Goal: Task Accomplishment & Management: Use online tool/utility

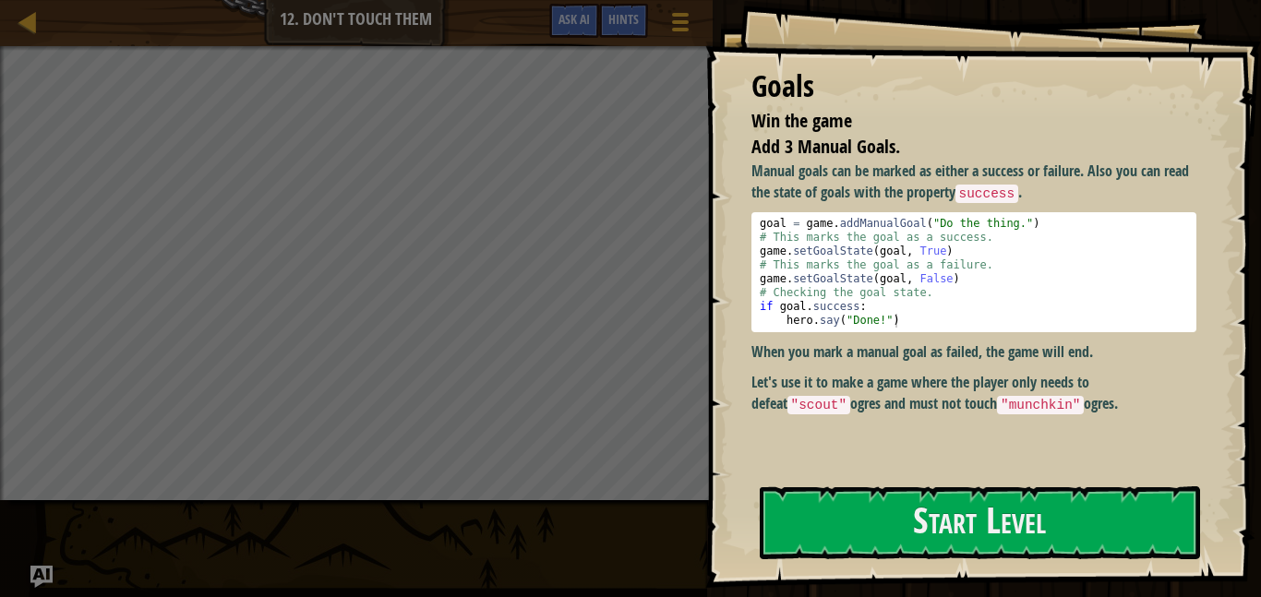
click at [1119, 313] on div "goal = game . addManualGoal ( "Do the thing." ) # This marks the goal as a succ…" at bounding box center [974, 286] width 436 height 138
type textarea "if goal.success:"
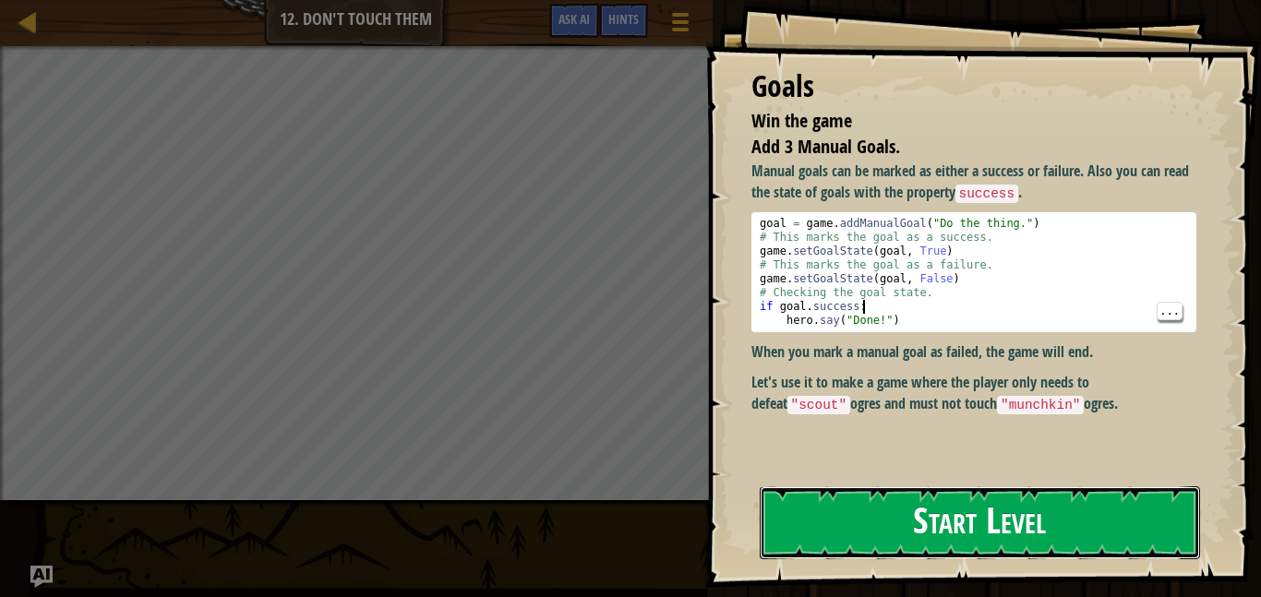
click at [1067, 525] on button "Start Level" at bounding box center [980, 522] width 440 height 73
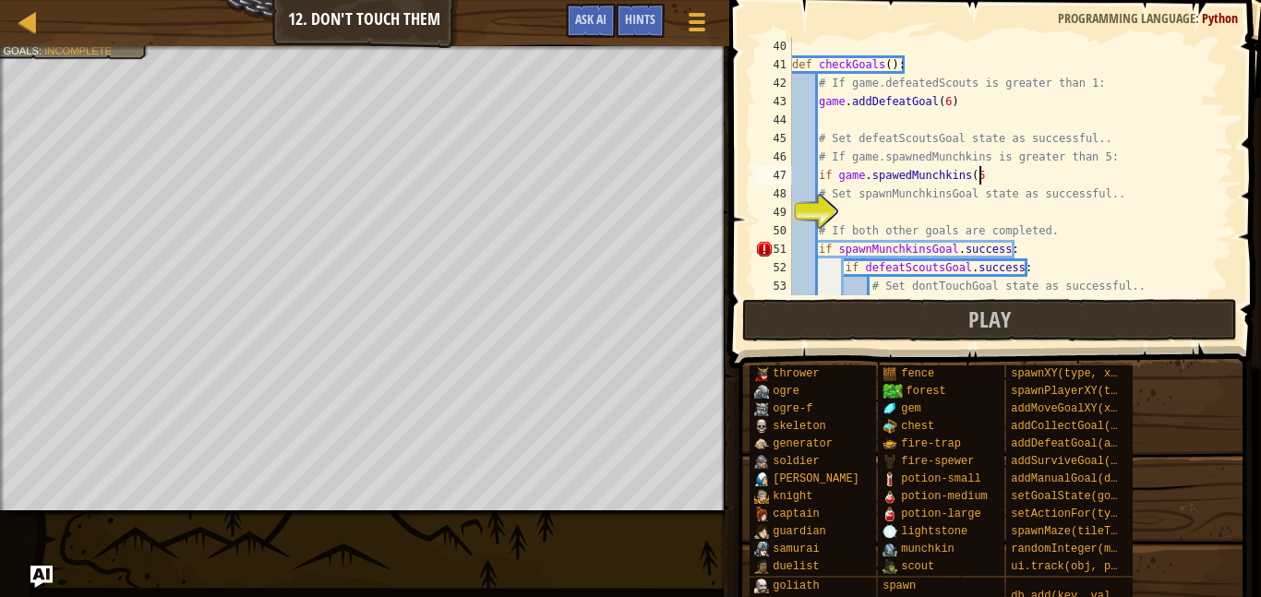
scroll to position [8, 27]
type textarea "if game.spawedMunchkins(5)"
click at [607, 16] on button "Ask AI" at bounding box center [591, 21] width 50 height 34
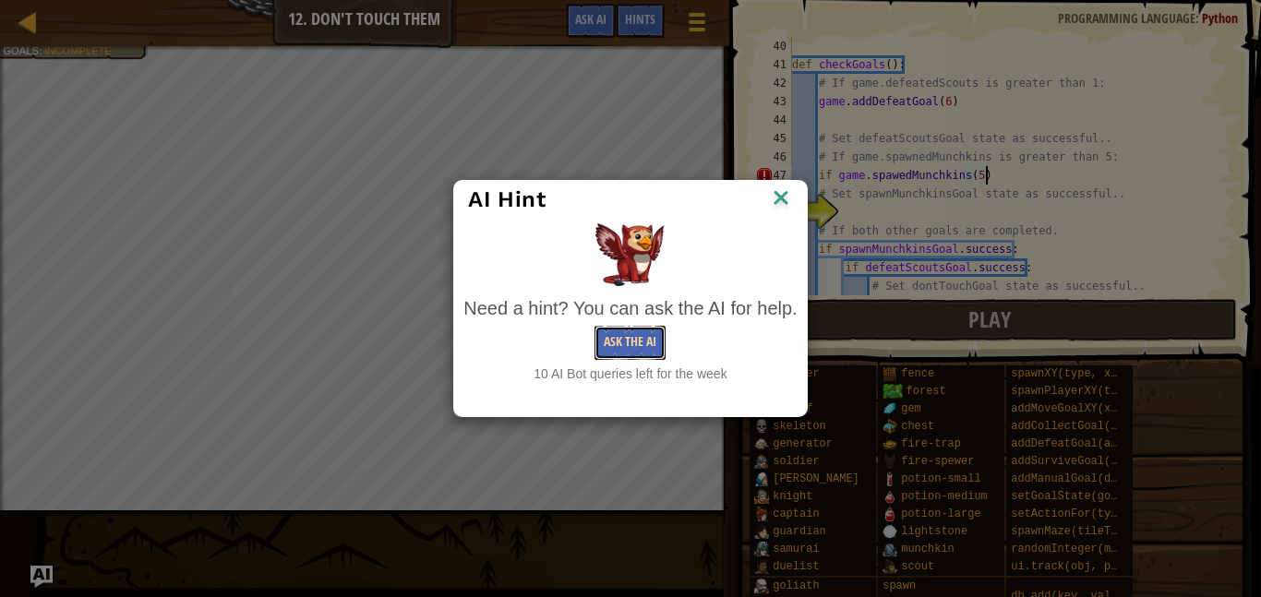
click at [629, 347] on button "Ask the AI" at bounding box center [629, 343] width 71 height 34
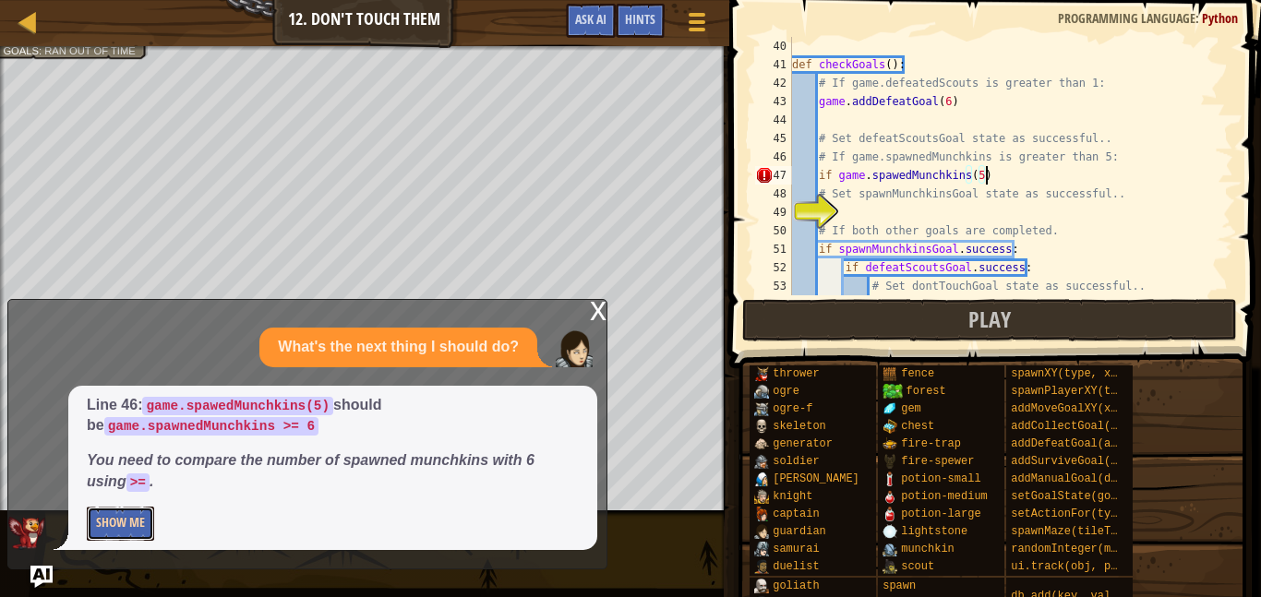
click at [104, 525] on button "Show Me" at bounding box center [120, 524] width 67 height 34
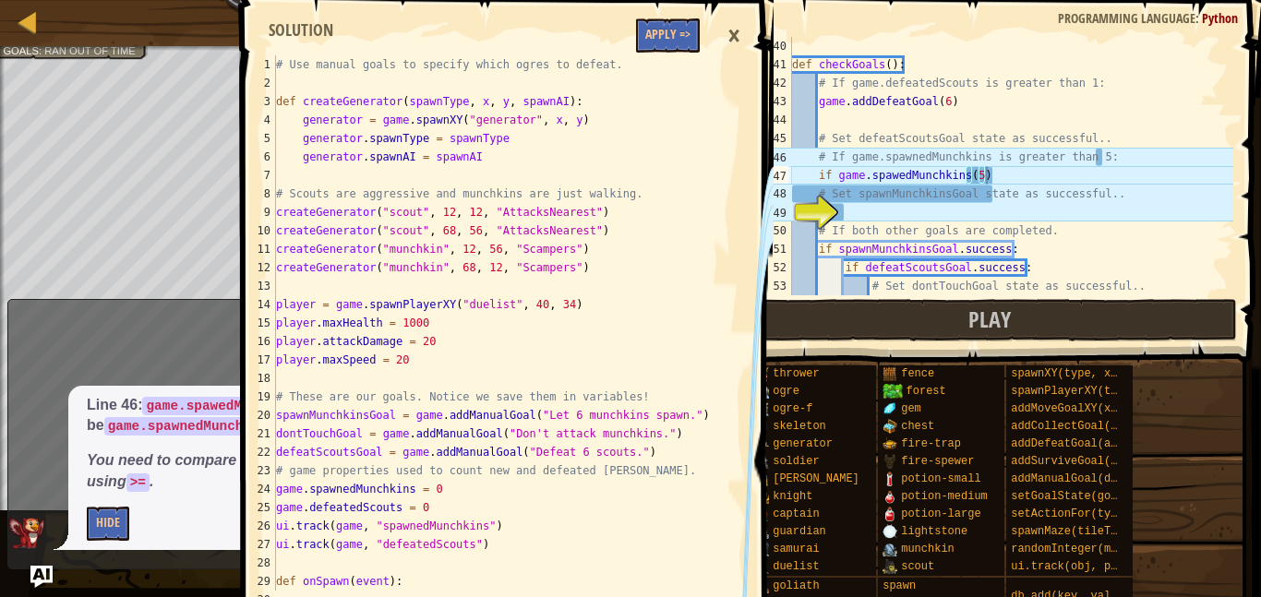
click at [669, 61] on div "# Use manual goals to specify which ogres to defeat. def createGenerator ( spaw…" at bounding box center [494, 341] width 445 height 572
type textarea "# Use manual goals to specify which ogres to defeat."
click at [650, 26] on button "Apply =>" at bounding box center [668, 35] width 64 height 34
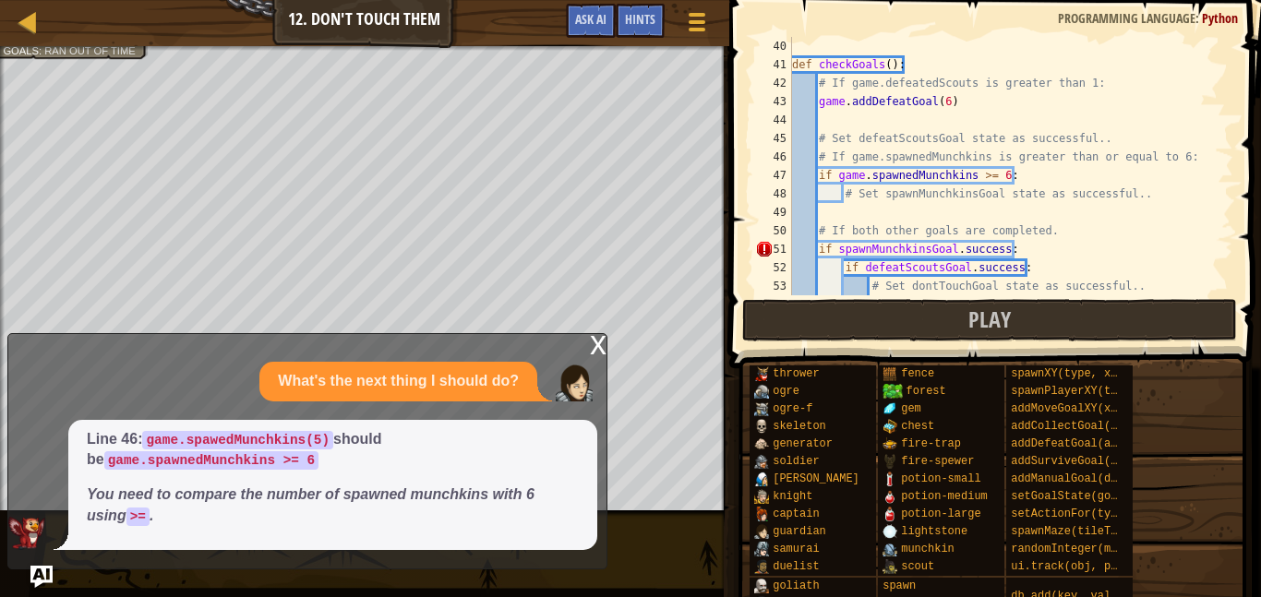
click at [1068, 248] on div "def checkGoals ( ) : # If game.defeatedScouts is greater than 1: game . addDefe…" at bounding box center [1010, 184] width 445 height 295
click at [764, 250] on div "51" at bounding box center [773, 249] width 37 height 18
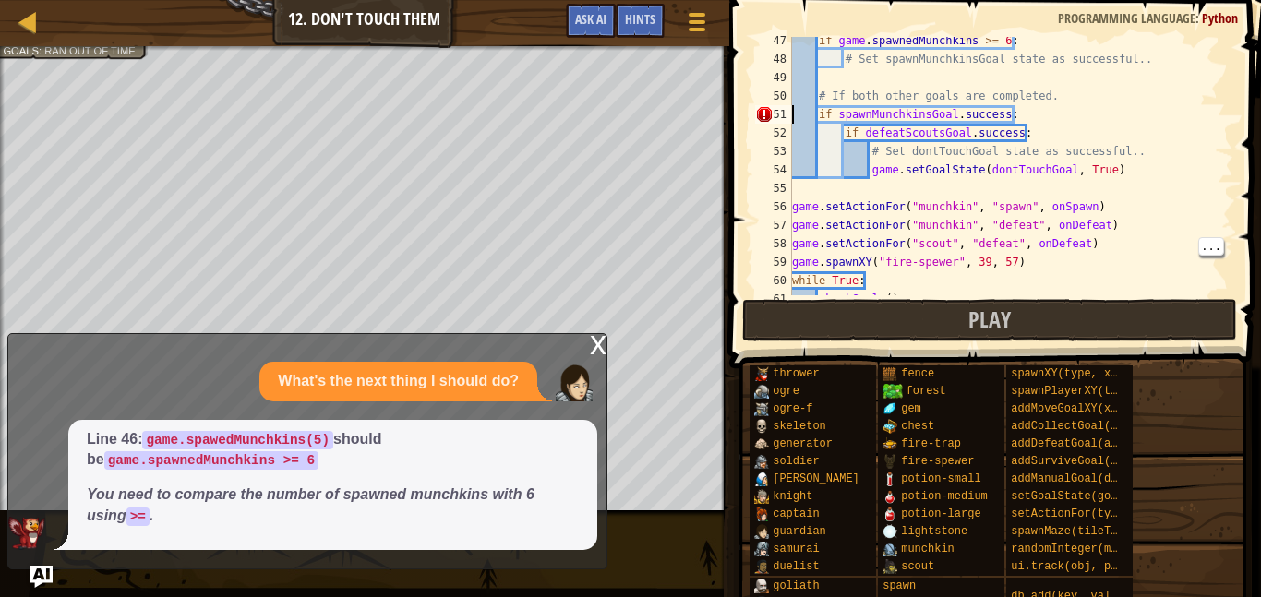
scroll to position [886, 0]
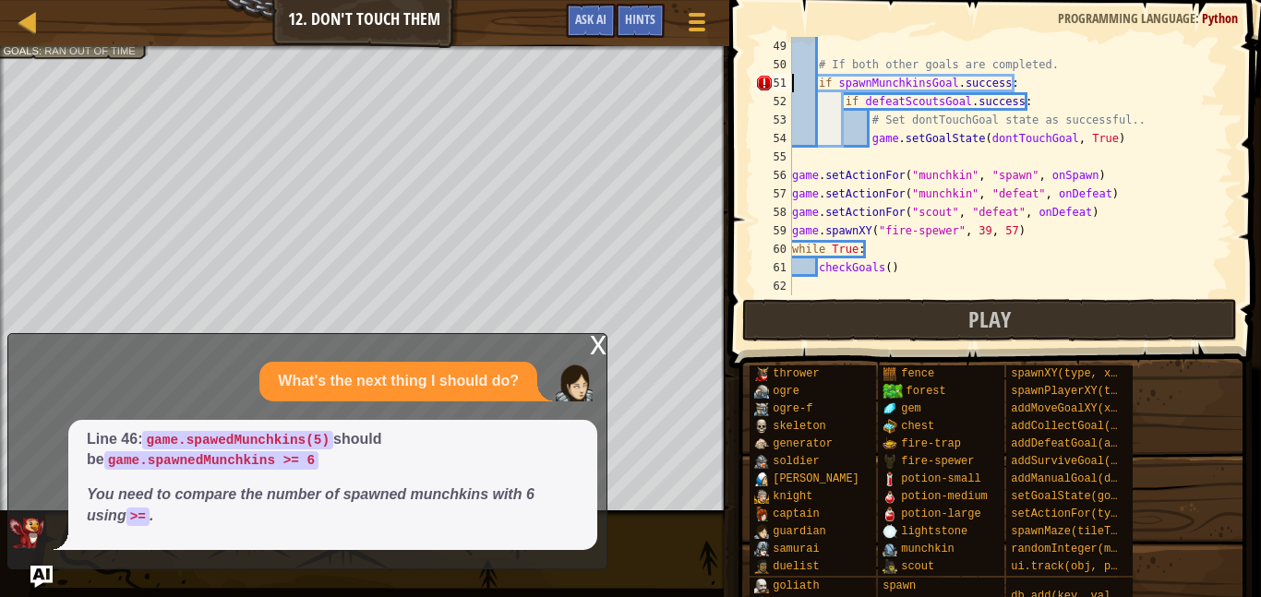
click at [771, 82] on div "51" at bounding box center [773, 83] width 37 height 18
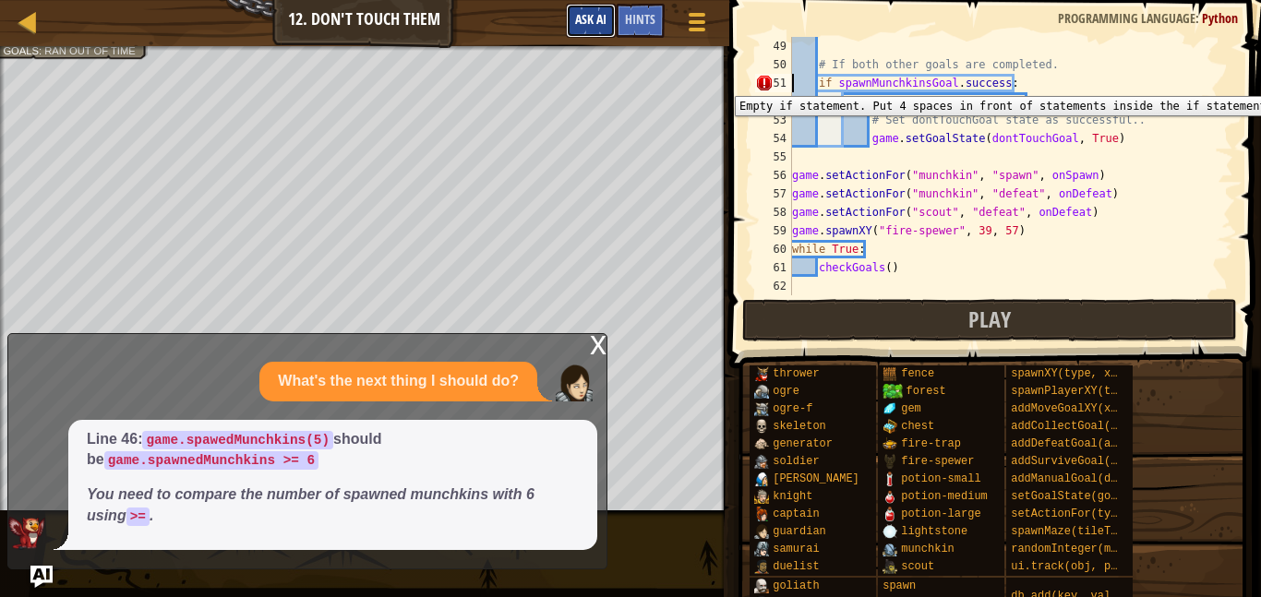
click at [603, 13] on span "Ask AI" at bounding box center [590, 19] width 31 height 18
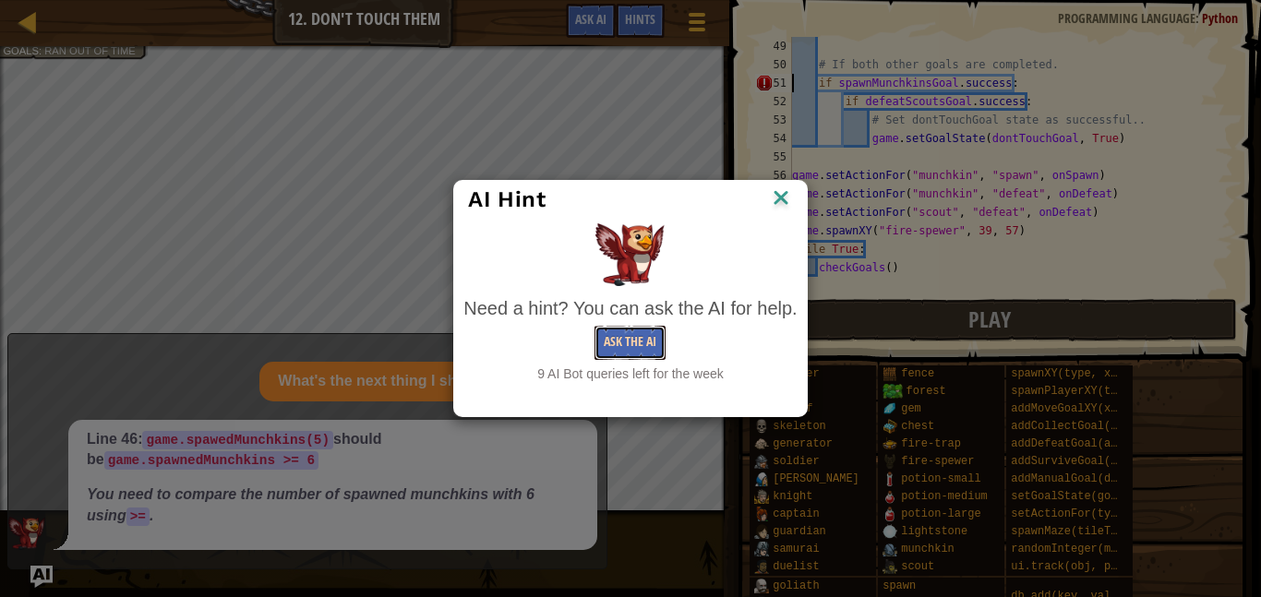
click at [641, 339] on button "Ask the AI" at bounding box center [629, 343] width 71 height 34
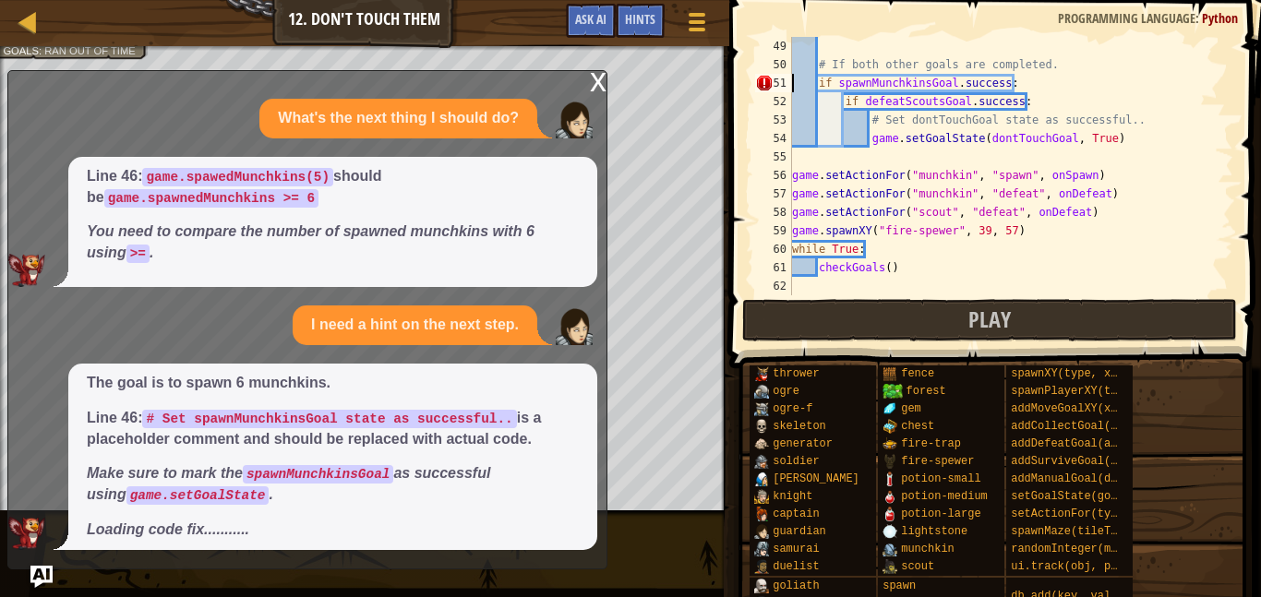
click at [762, 78] on div "51" at bounding box center [773, 83] width 37 height 18
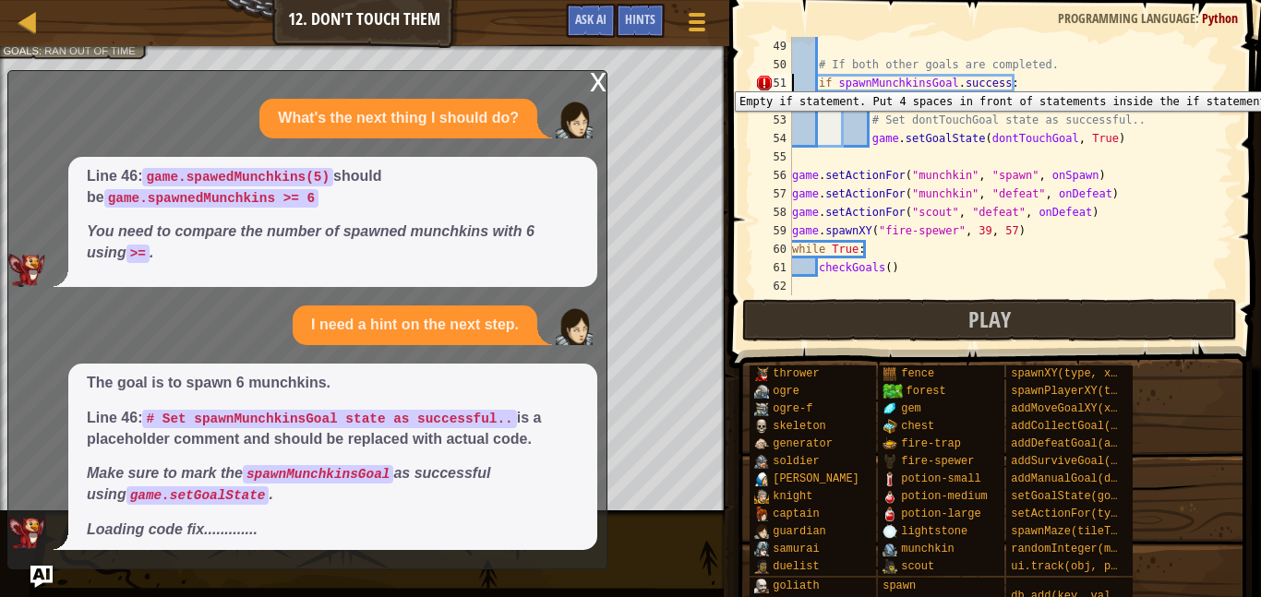
click at [1077, 107] on div "# If both other goals are completed. if spawnMunchkinsGoal . success : if defea…" at bounding box center [1010, 184] width 445 height 295
type textarea "if defeatScoutsGoal.success:"
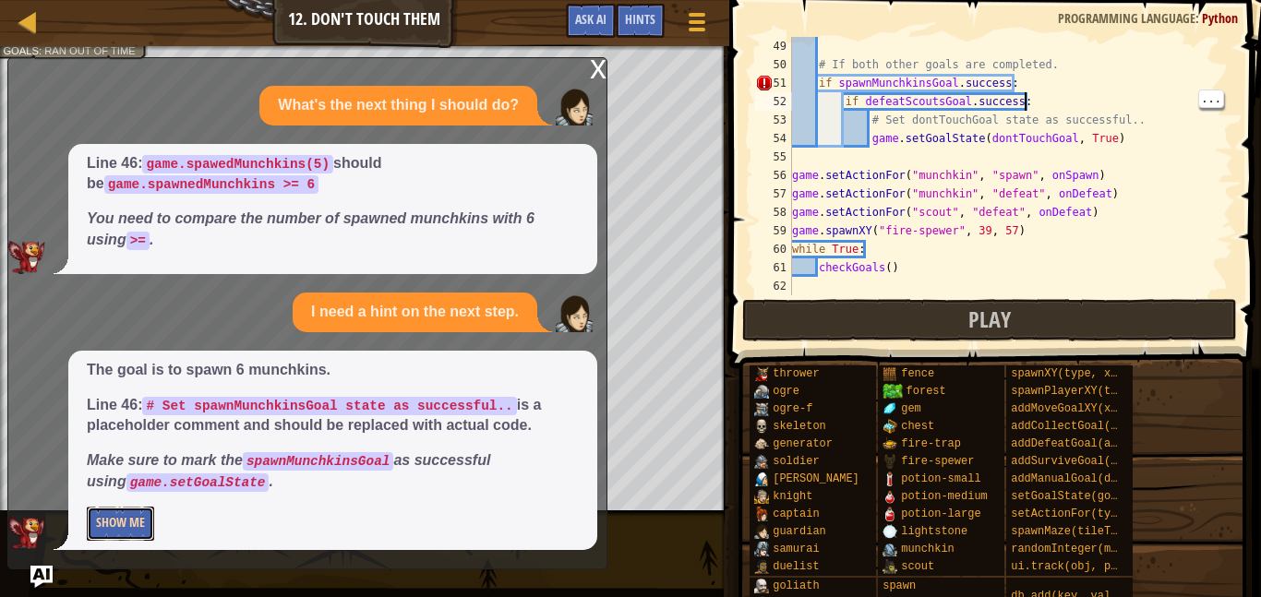
click at [121, 514] on button "Show Me" at bounding box center [120, 524] width 67 height 34
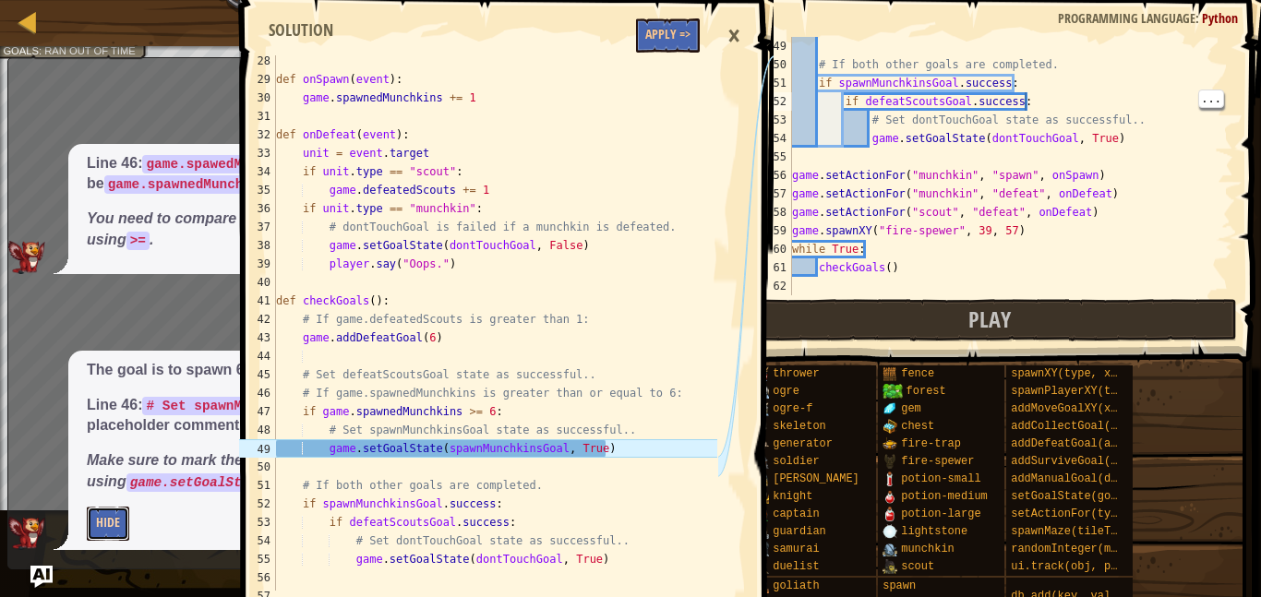
scroll to position [628, 0]
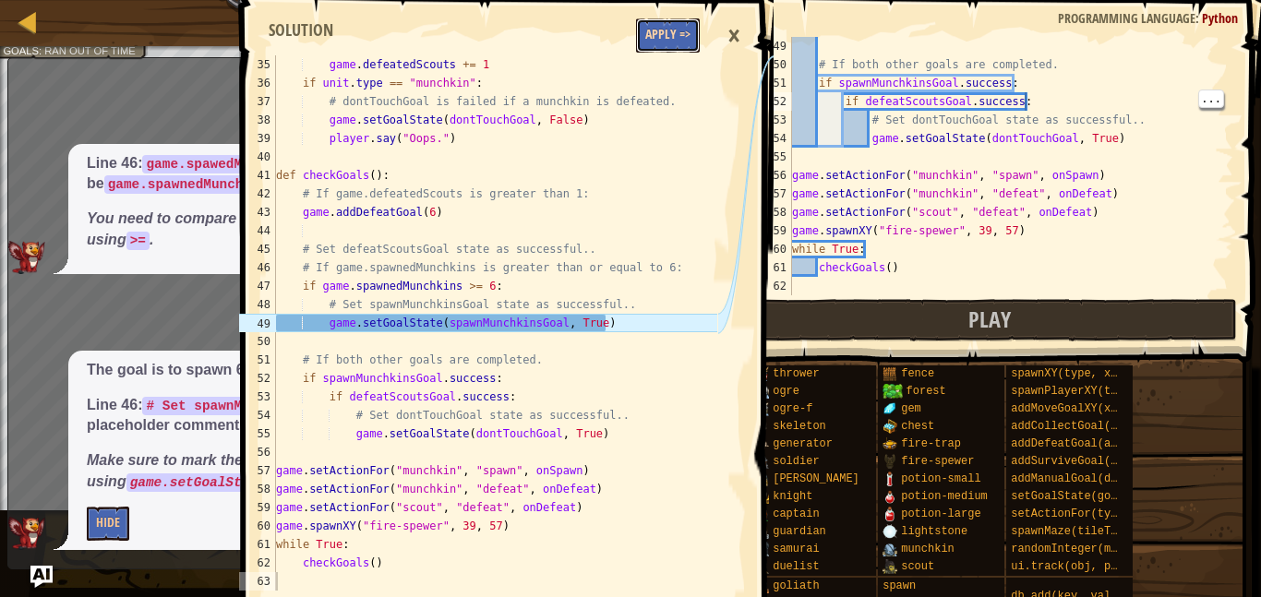
click at [662, 38] on button "Apply =>" at bounding box center [668, 35] width 64 height 34
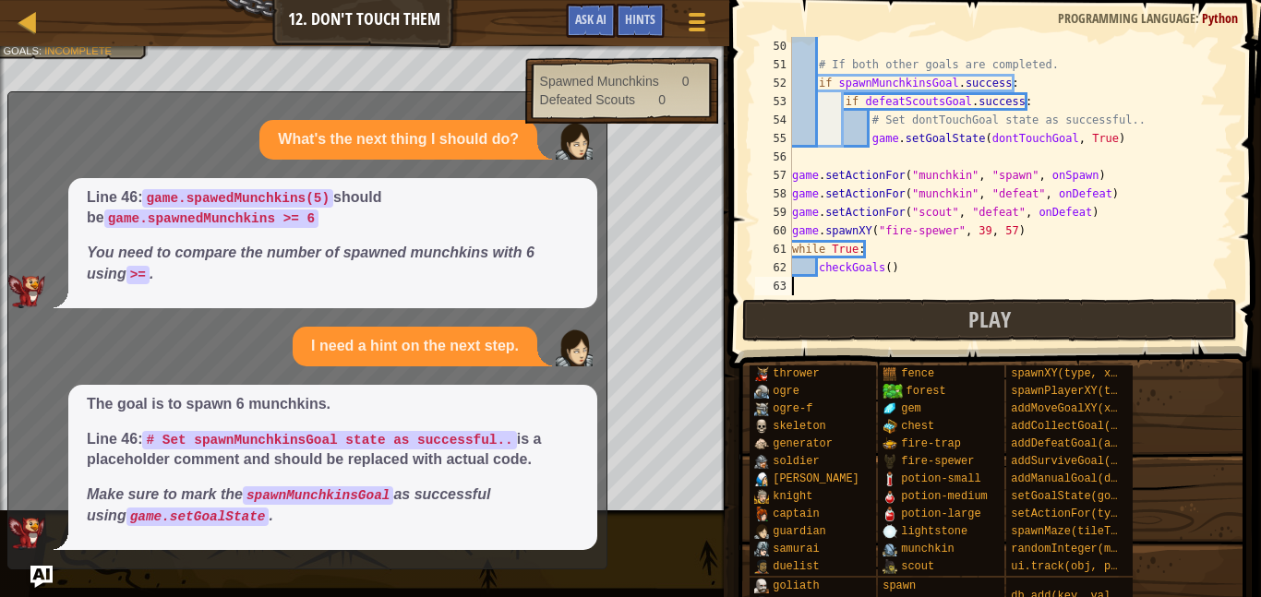
scroll to position [8, 0]
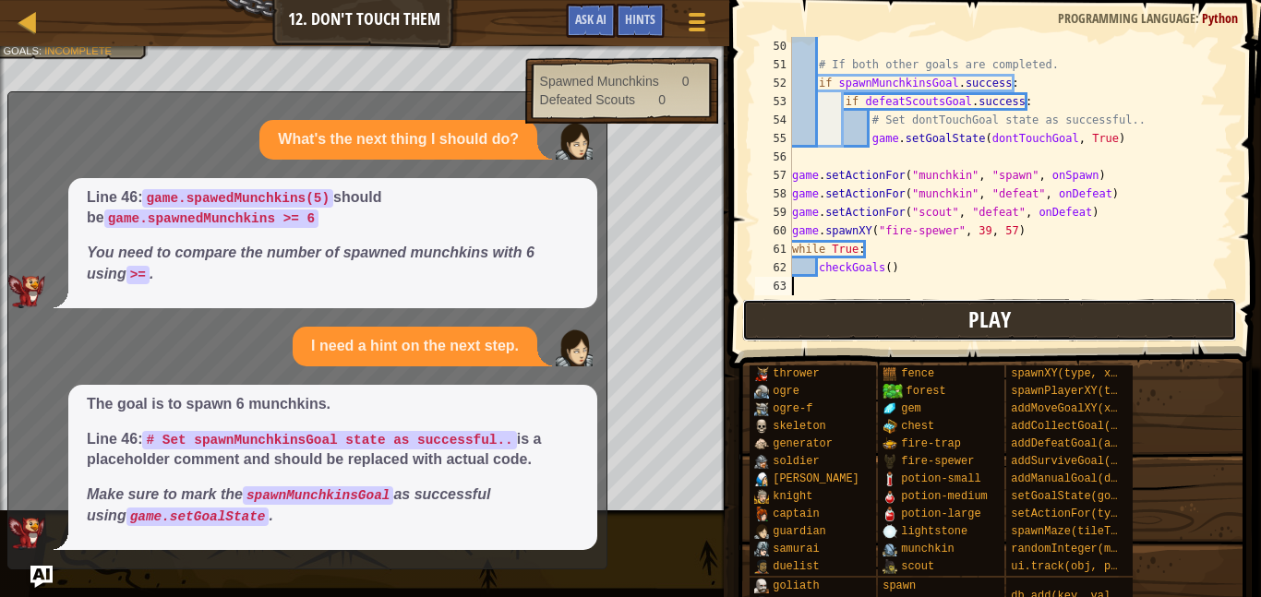
click at [925, 319] on button "Play" at bounding box center [989, 320] width 495 height 42
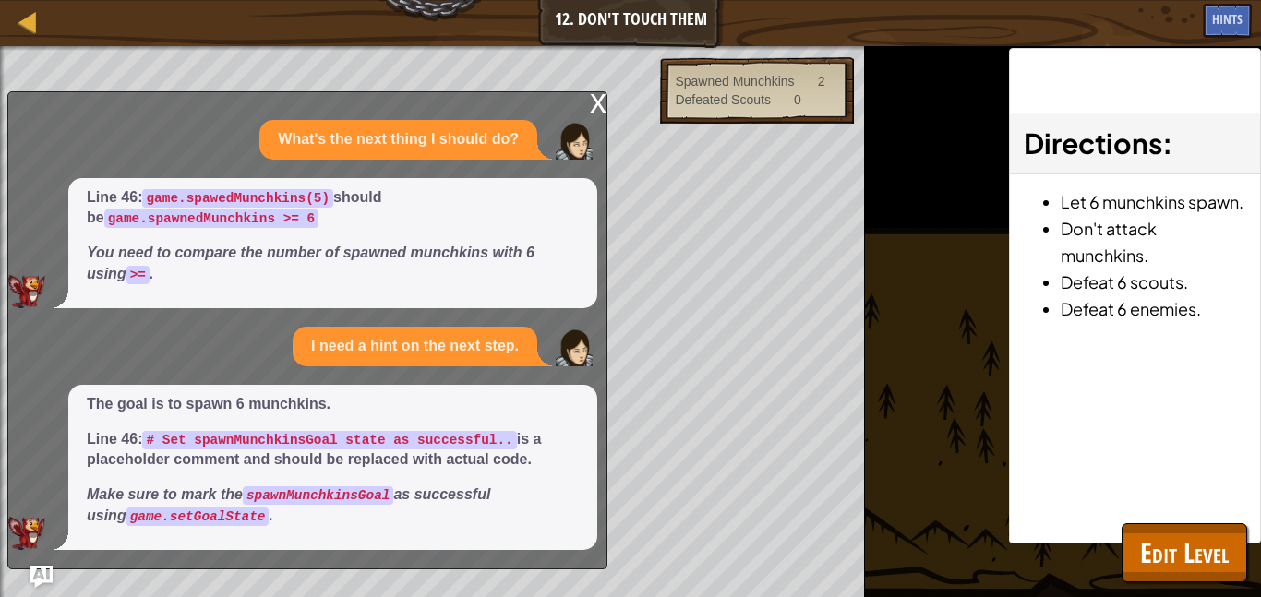
click at [594, 108] on div "x" at bounding box center [598, 101] width 17 height 18
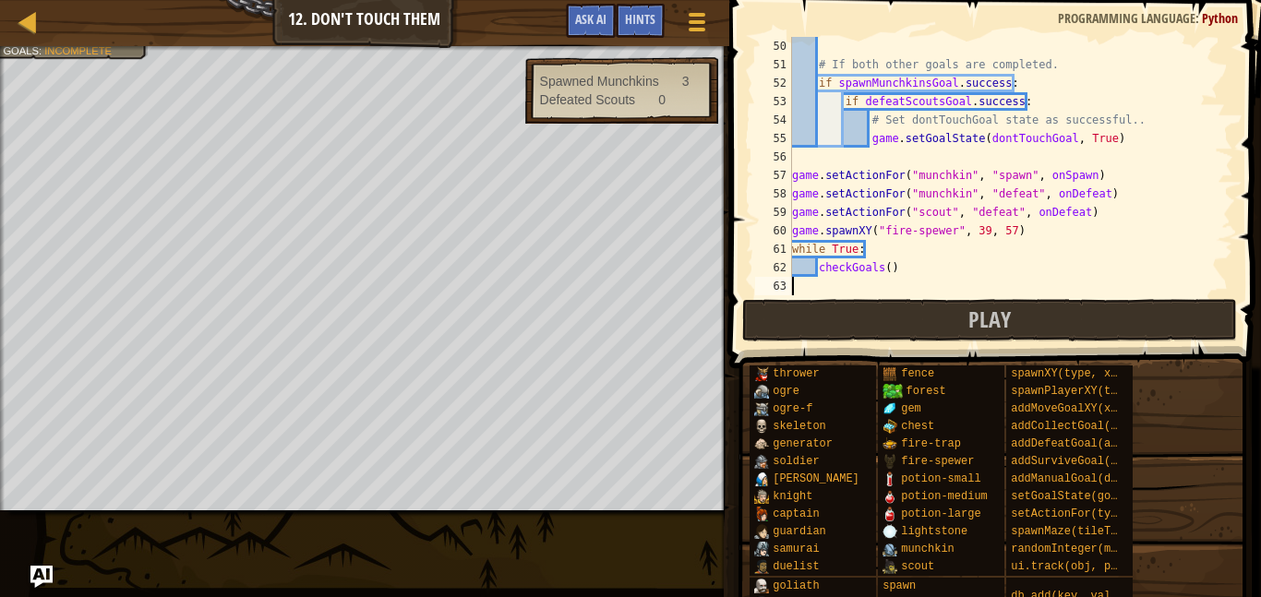
click at [1206, 90] on div "# If both other goals are completed. if spawnMunchkinsGoal . success : if defea…" at bounding box center [1010, 184] width 445 height 295
click at [99, 51] on span "Incomplete" at bounding box center [77, 50] width 67 height 12
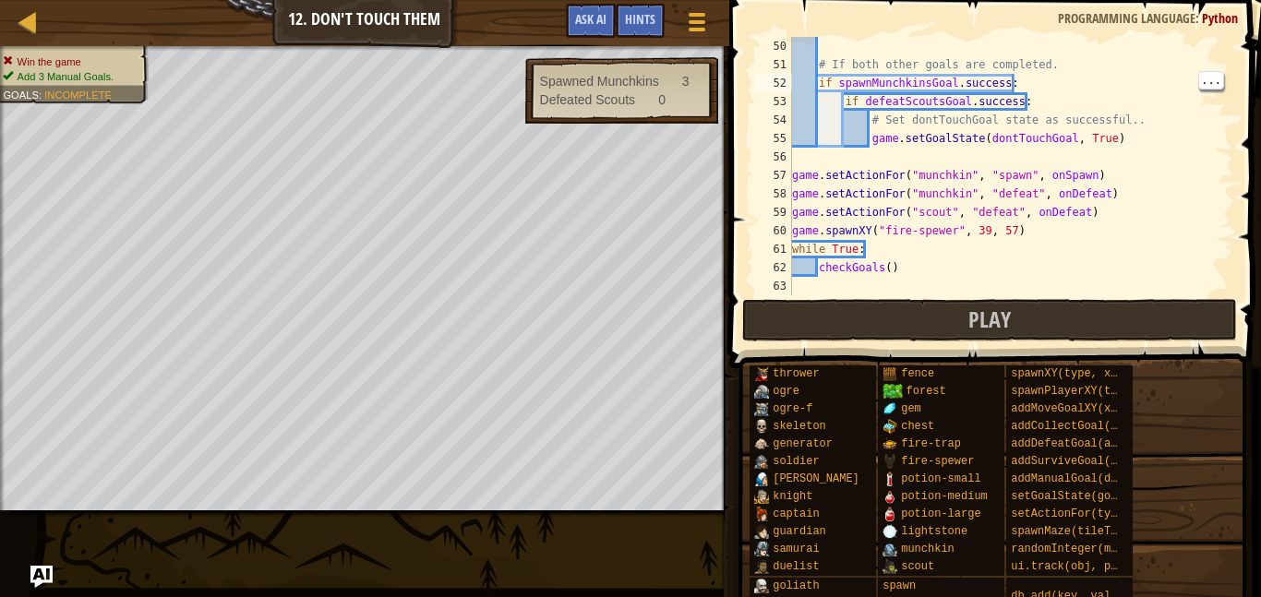
click at [1055, 273] on div "# If both other goals are completed. if spawnMunchkinsGoal . success : if defea…" at bounding box center [1010, 184] width 445 height 295
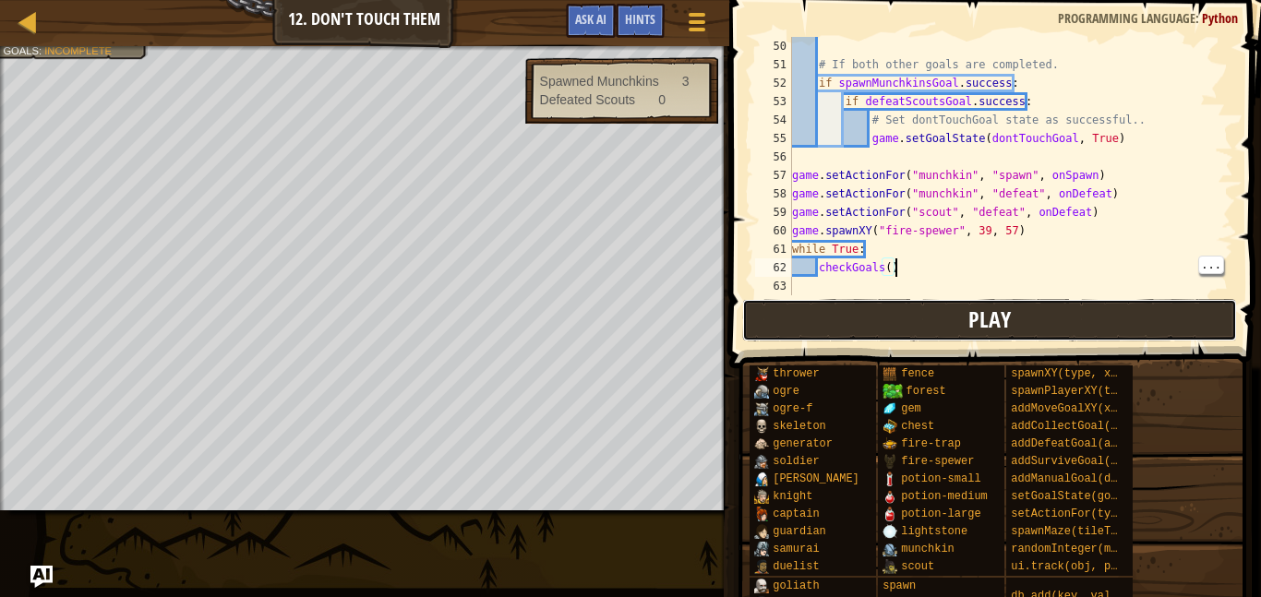
click at [1011, 312] on span "Play" at bounding box center [989, 320] width 42 height 30
click at [851, 335] on button "Play" at bounding box center [989, 320] width 495 height 42
click at [870, 319] on button "Play" at bounding box center [989, 320] width 495 height 42
click at [821, 315] on button "Play" at bounding box center [989, 320] width 495 height 42
click at [857, 341] on button "Play" at bounding box center [989, 320] width 495 height 42
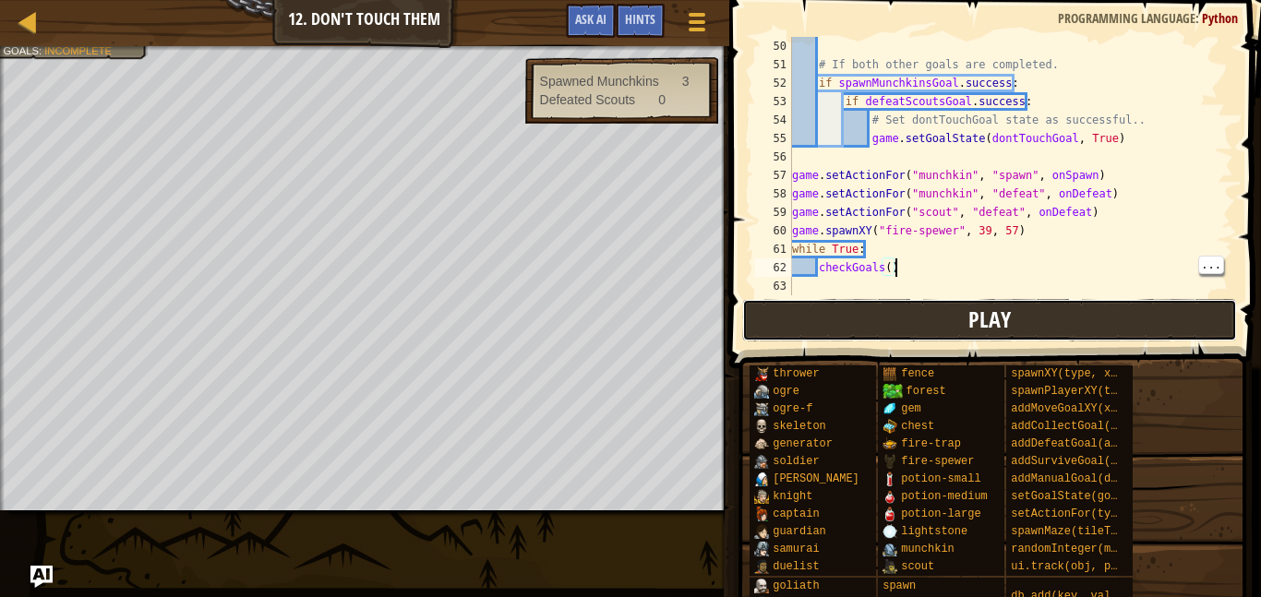
click at [854, 332] on button "Play" at bounding box center [989, 320] width 495 height 42
click at [977, 324] on span "Play" at bounding box center [989, 320] width 42 height 30
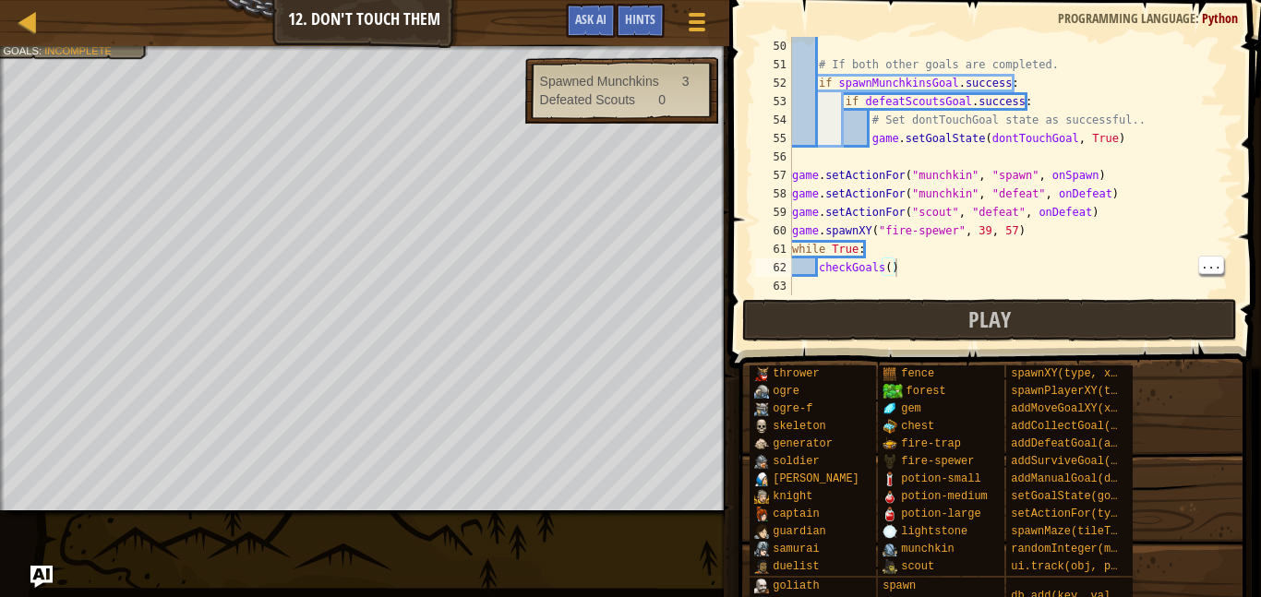
click at [509, 4] on div "Map Game Development 2 12. Don't Touch Them Game Menu Done Hints Ask AI" at bounding box center [364, 23] width 729 height 46
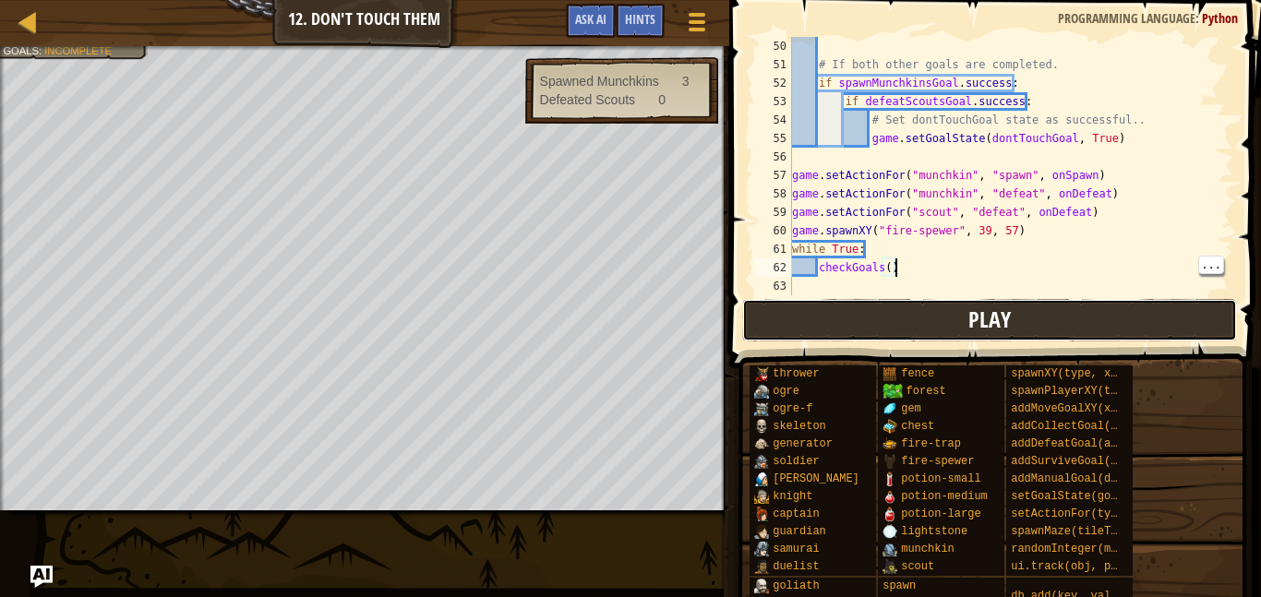
click at [914, 333] on button "Play" at bounding box center [989, 320] width 495 height 42
click at [913, 327] on button "Play" at bounding box center [989, 320] width 495 height 42
click at [825, 330] on button "Play" at bounding box center [989, 320] width 495 height 42
click at [824, 324] on button "Play" at bounding box center [989, 320] width 495 height 42
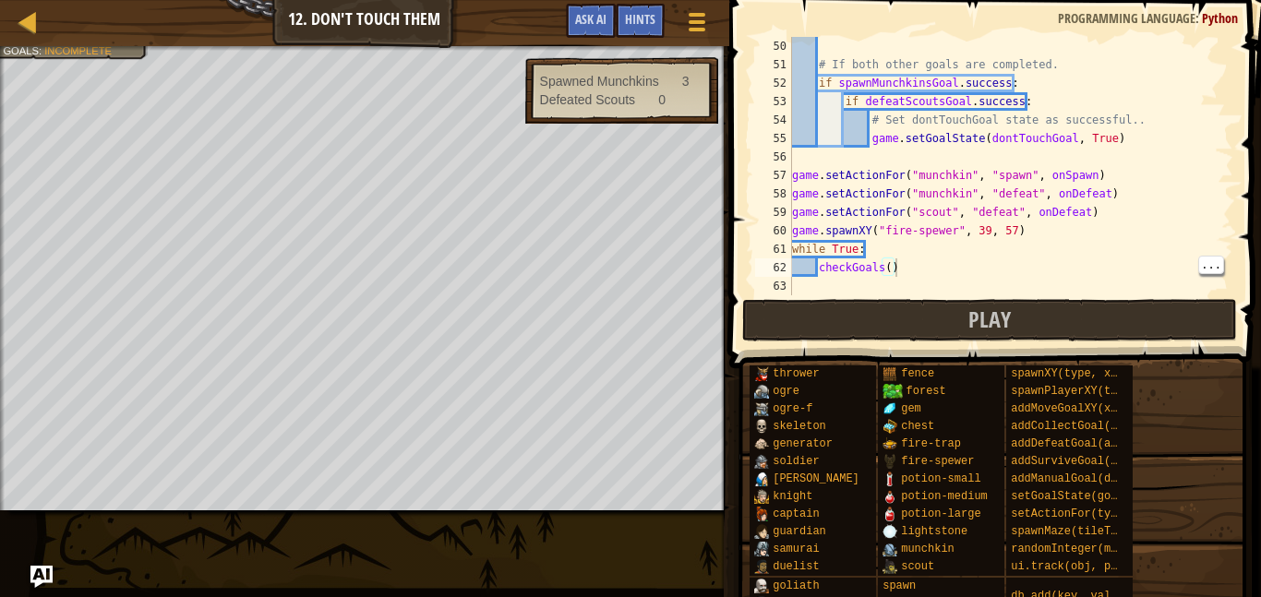
click at [77, 48] on div at bounding box center [364, 48] width 729 height 5
click at [76, 52] on span "Incomplete" at bounding box center [77, 50] width 67 height 12
click at [692, 27] on div at bounding box center [696, 21] width 25 height 27
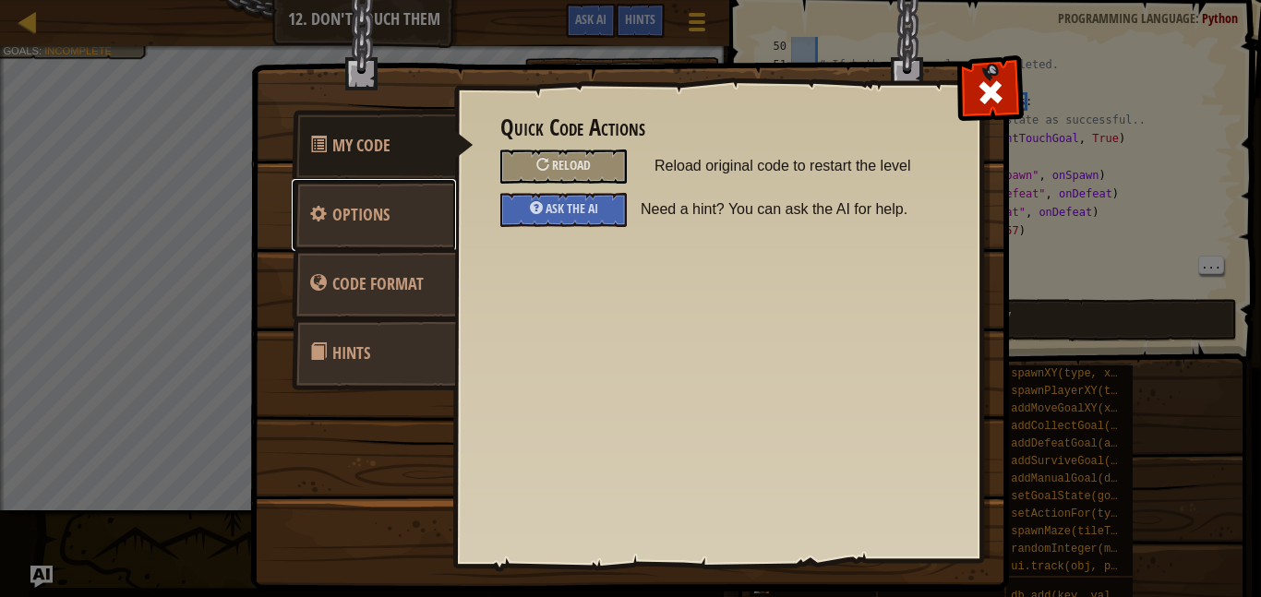
click at [345, 200] on link "Options" at bounding box center [374, 215] width 164 height 72
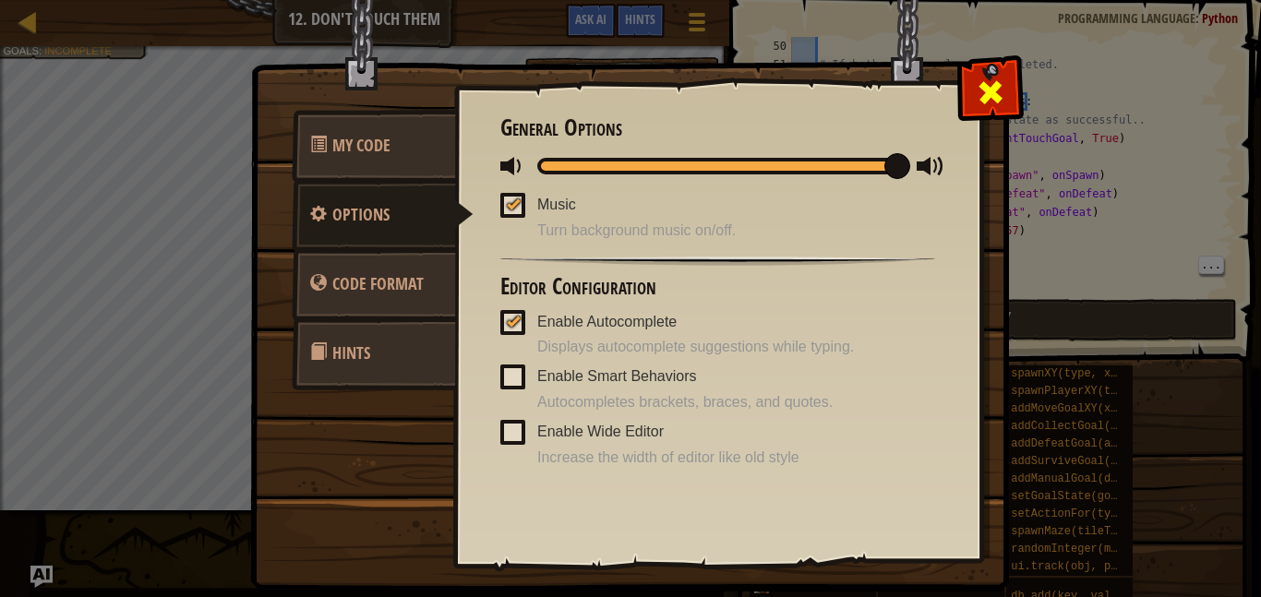
click at [979, 94] on span at bounding box center [991, 93] width 30 height 30
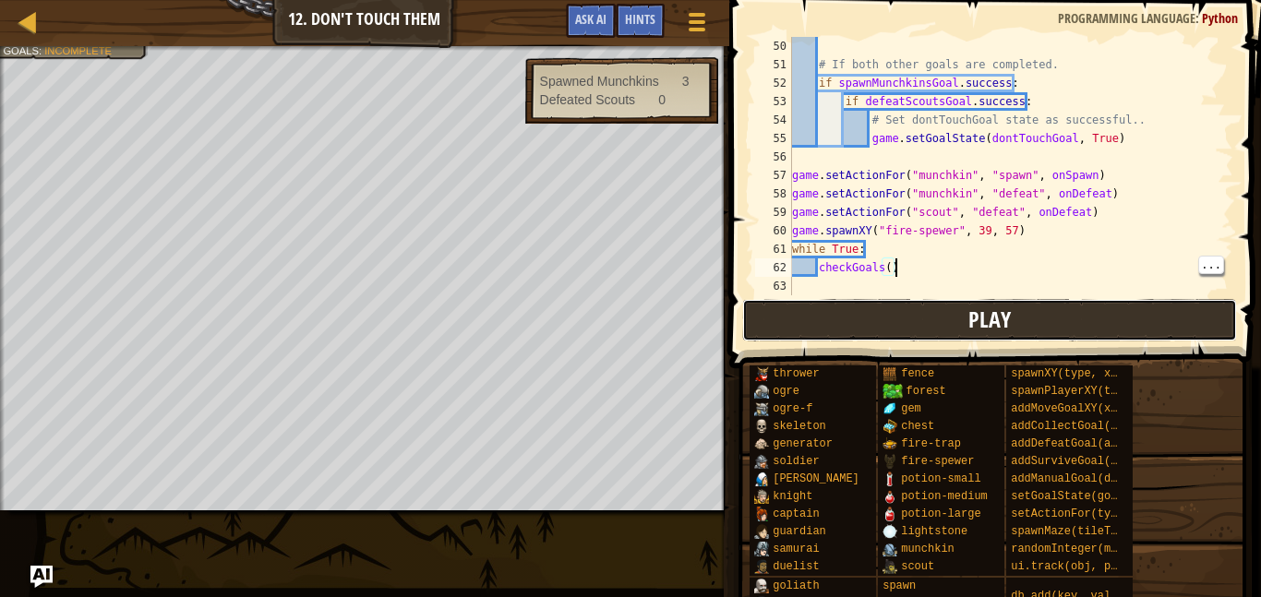
click at [842, 335] on button "Play" at bounding box center [989, 320] width 495 height 42
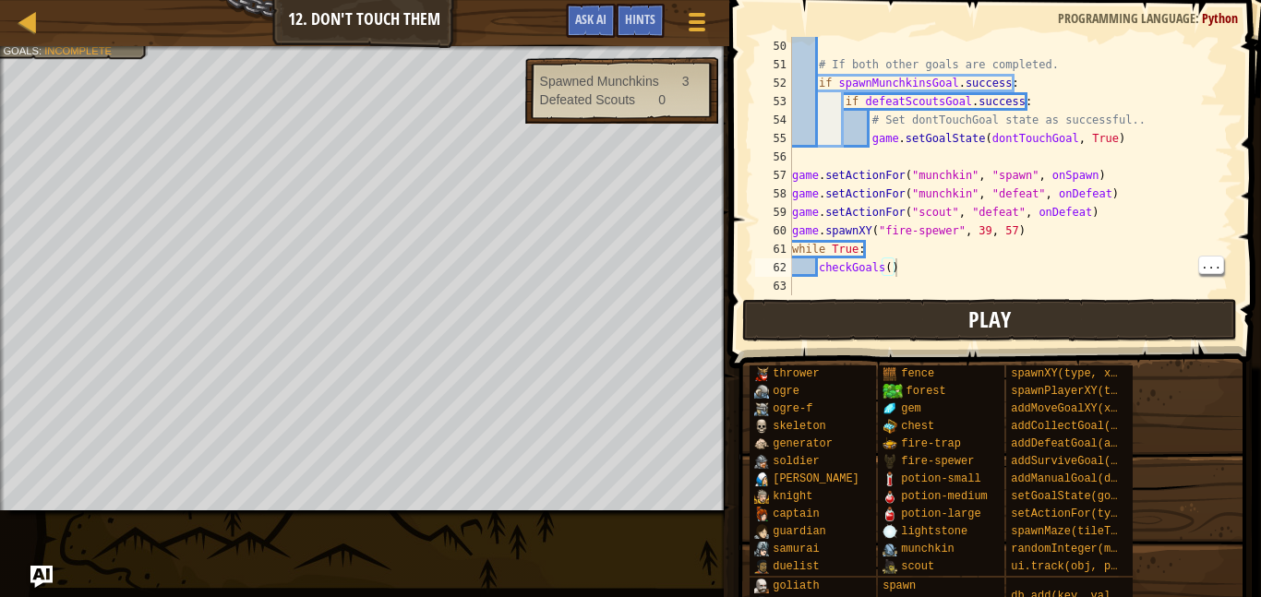
click at [509, 4] on div "Map Game Development 2 12. Don't Touch Them Game Menu Done Hints Ask AI" at bounding box center [364, 23] width 729 height 46
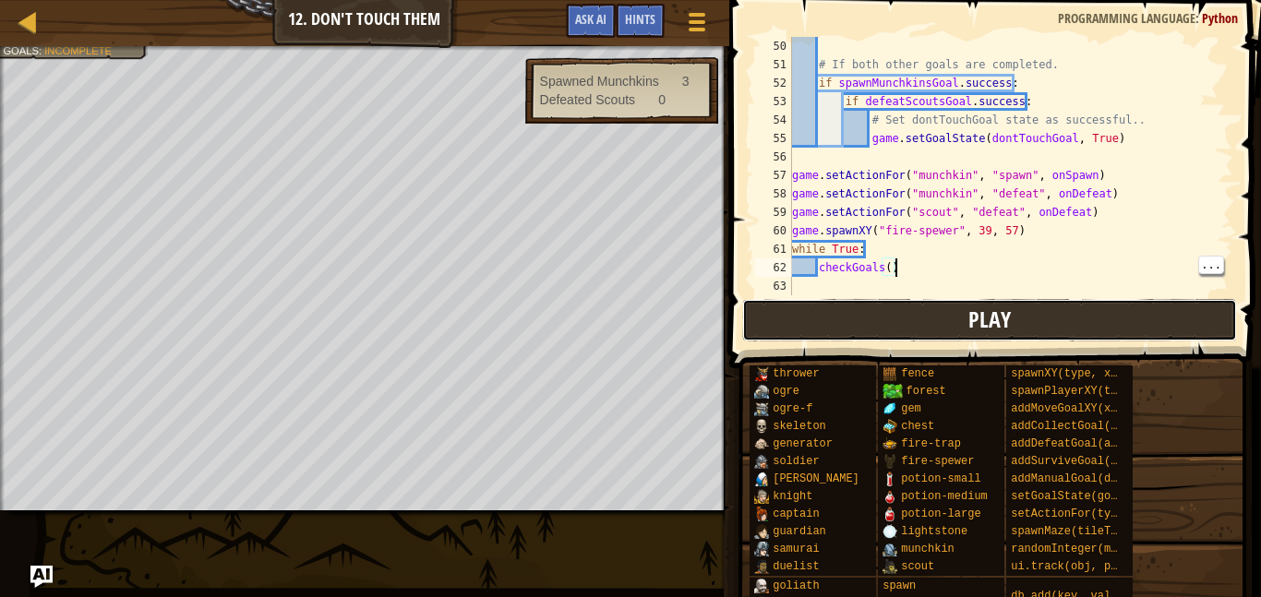
click at [798, 315] on button "Play" at bounding box center [989, 320] width 495 height 42
click at [812, 330] on button "Play" at bounding box center [989, 320] width 495 height 42
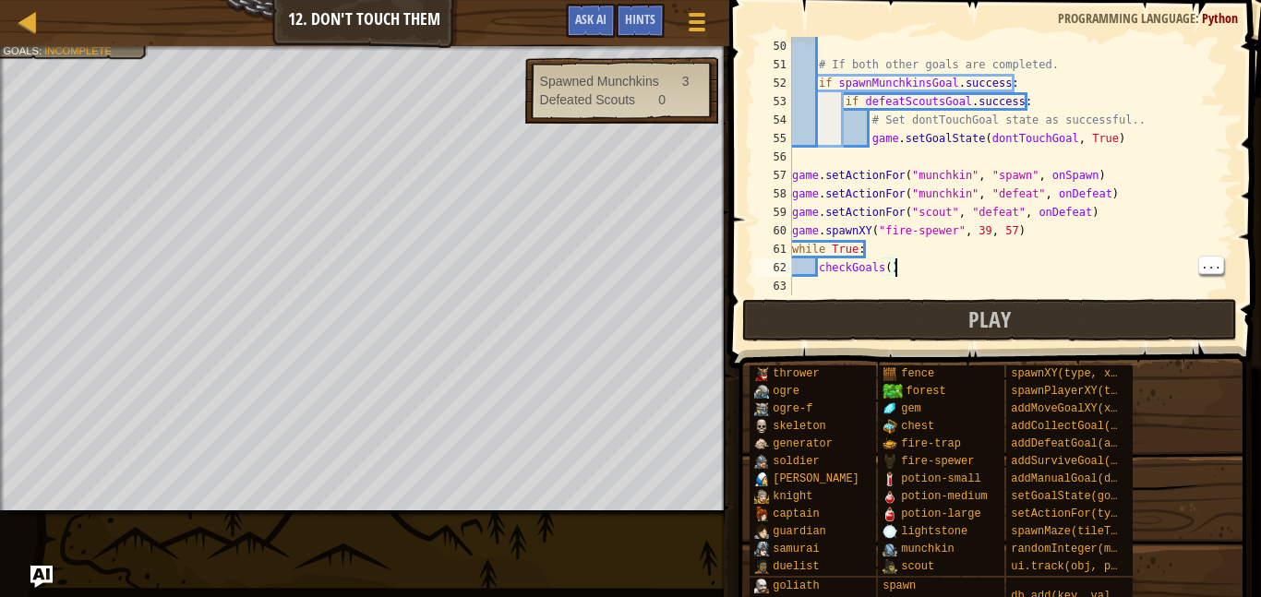
click at [73, 51] on span "Incomplete" at bounding box center [77, 50] width 67 height 12
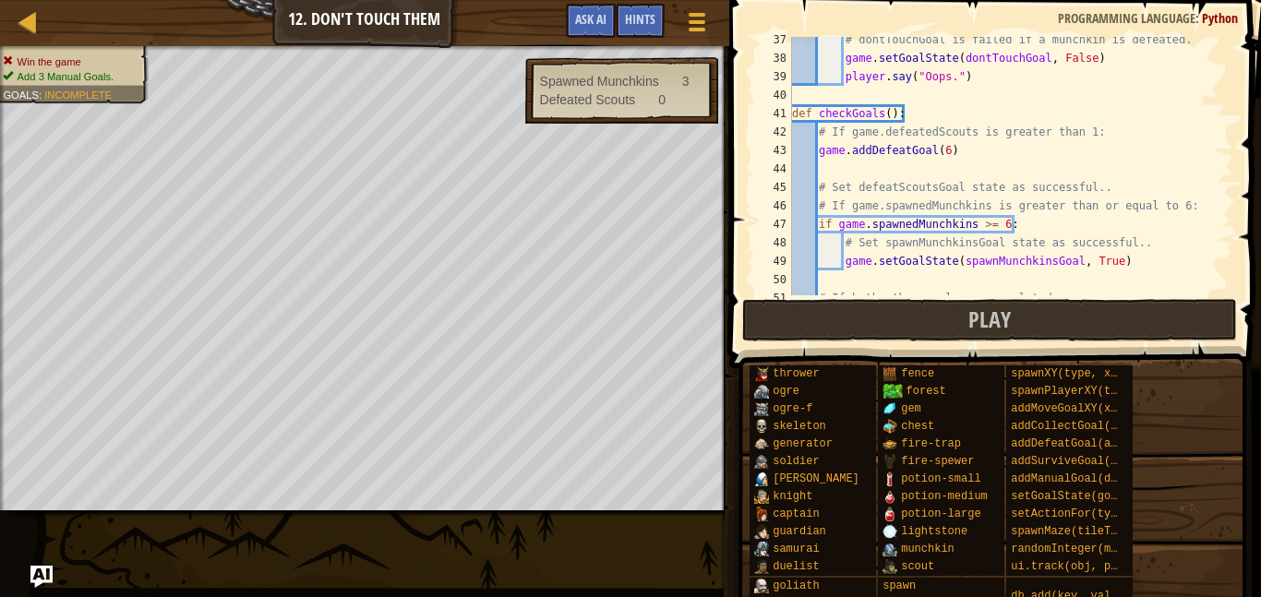
scroll to position [683, 0]
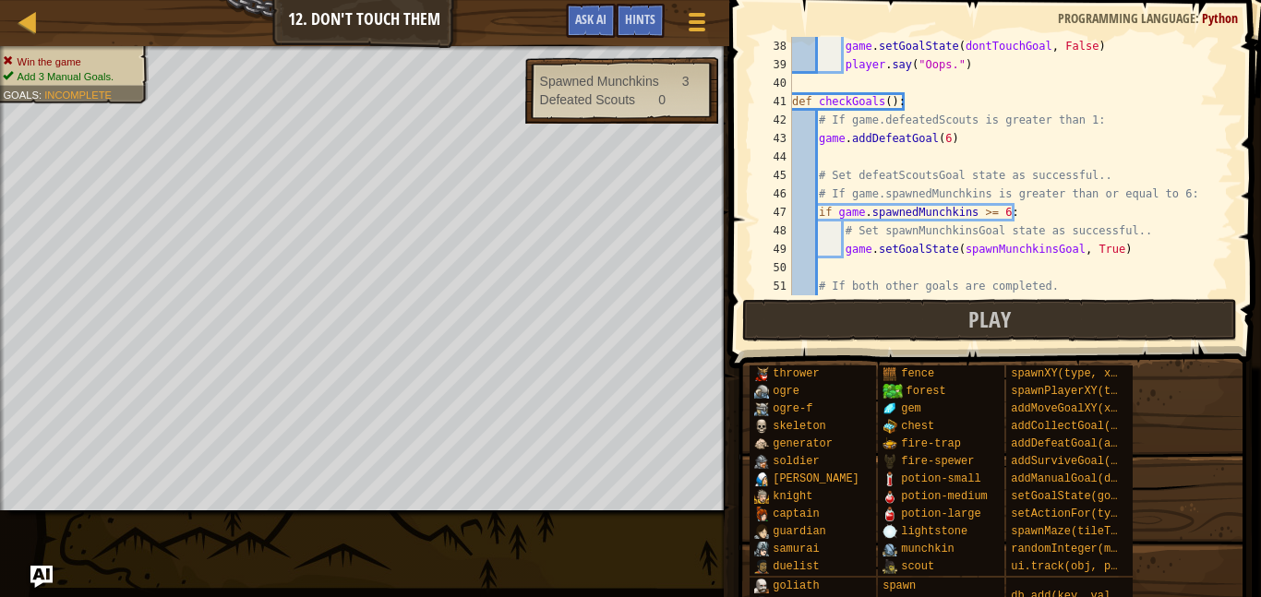
click at [820, 144] on div "game . setGoalState ( dontTouchGoal , False ) player . say ( "Oops." ) def chec…" at bounding box center [1010, 184] width 445 height 295
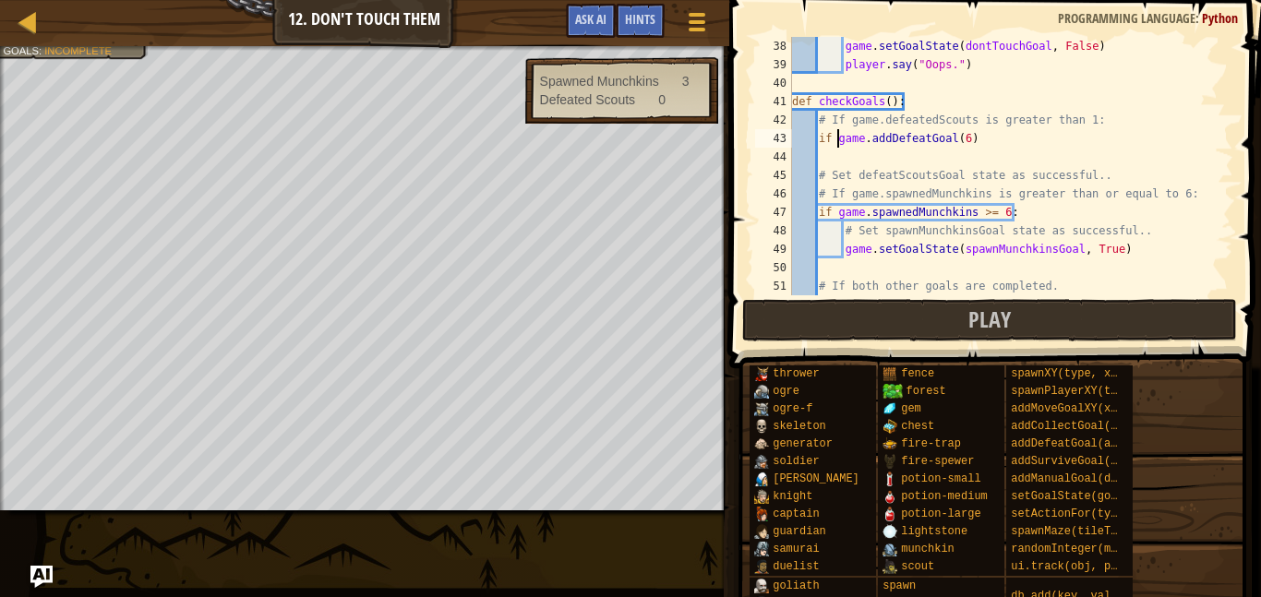
scroll to position [8, 6]
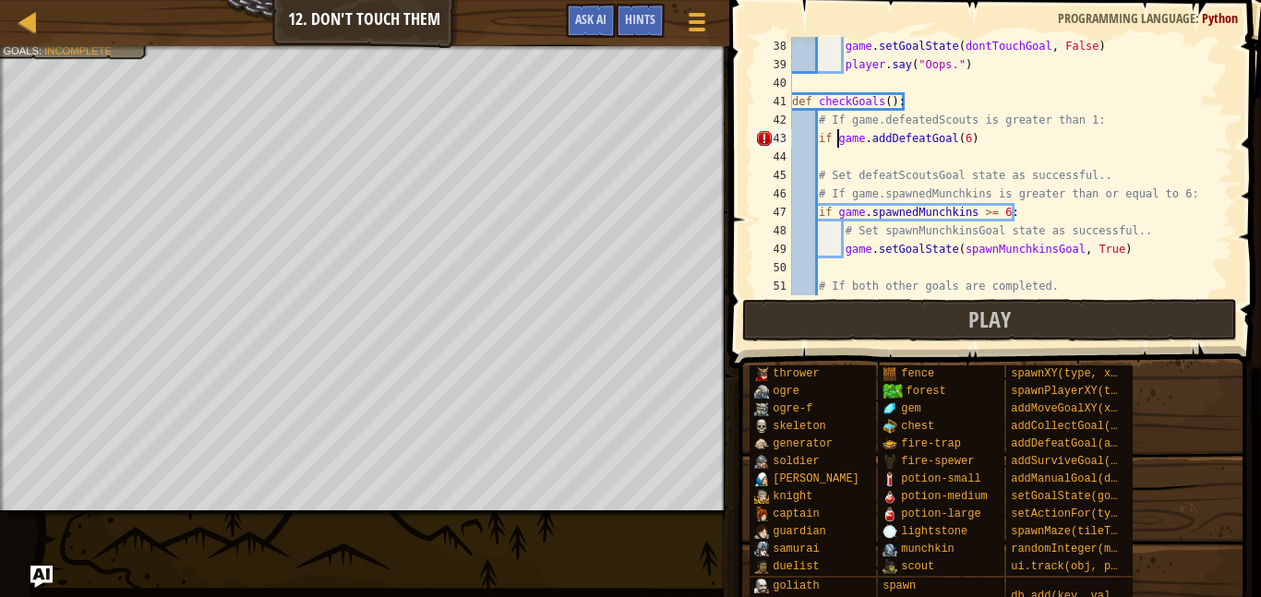
click at [891, 136] on div "game . setGoalState ( dontTouchGoal , False ) player . say ( "Oops." ) def chec…" at bounding box center [1010, 184] width 445 height 295
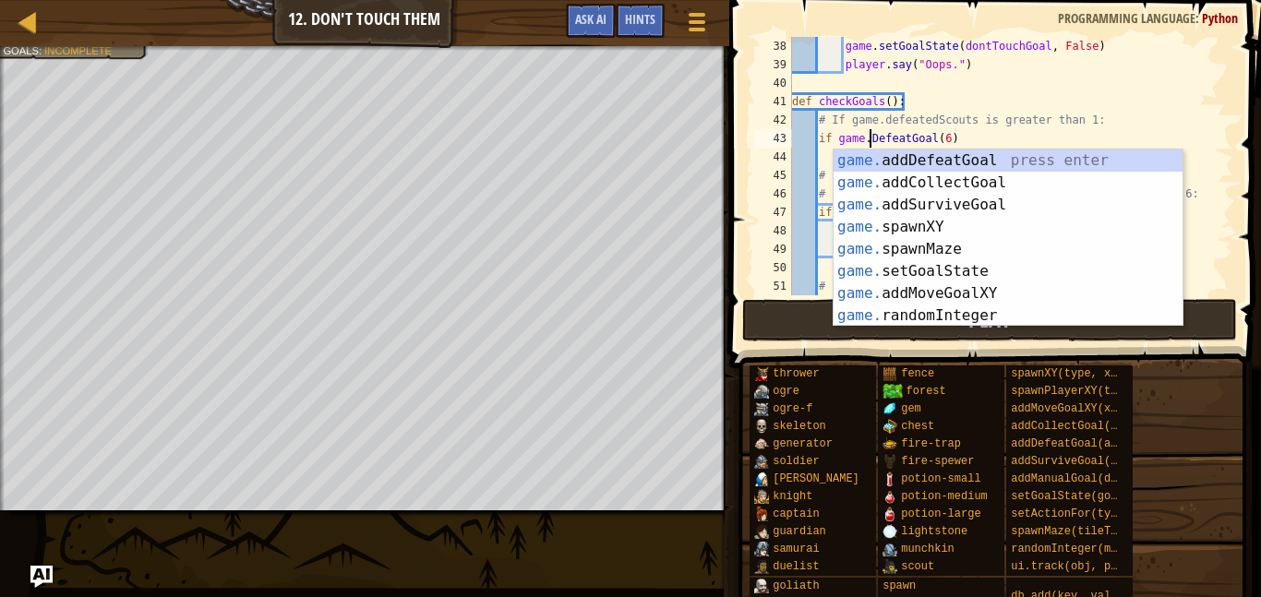
click at [936, 139] on div "game . setGoalState ( dontTouchGoal , False ) player . say ( "Oops." ) def chec…" at bounding box center [1010, 184] width 445 height 295
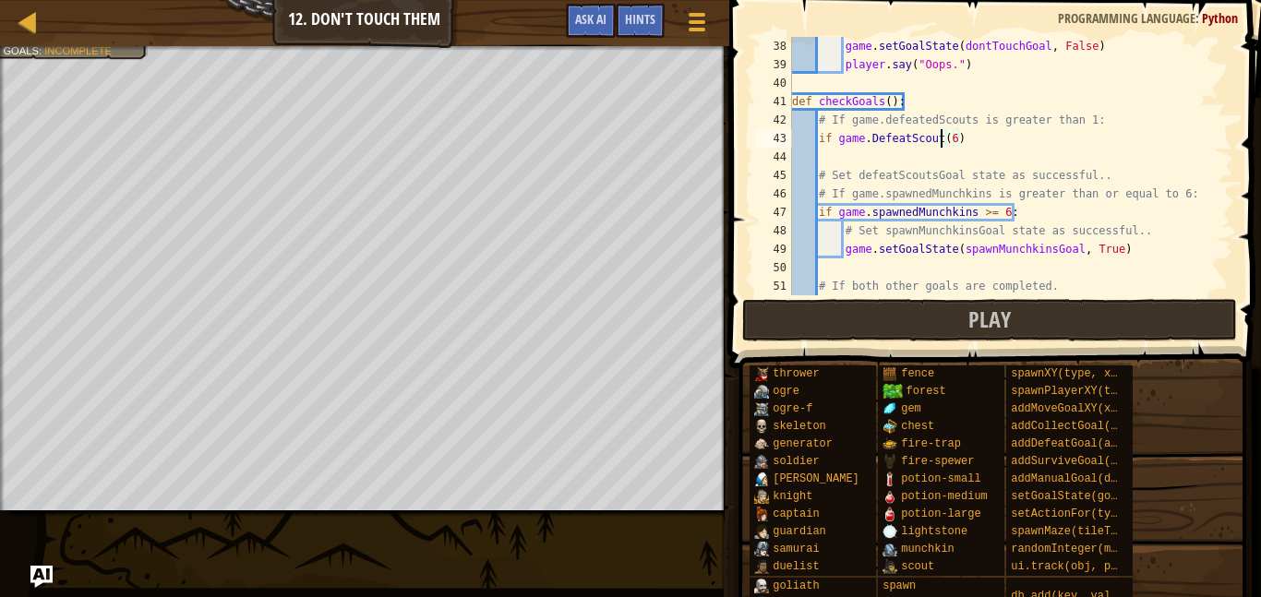
scroll to position [8, 22]
click at [823, 138] on div "game . setGoalState ( dontTouchGoal , False ) player . say ( "Oops." ) def chec…" at bounding box center [1010, 184] width 445 height 295
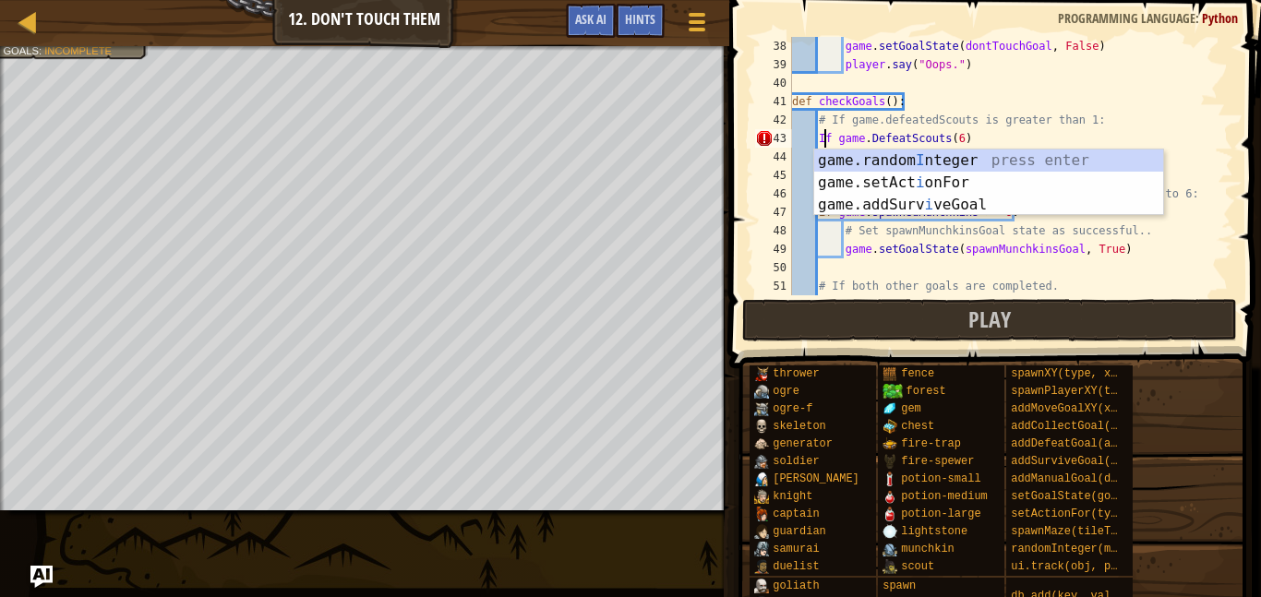
click at [763, 142] on div "43" at bounding box center [773, 138] width 37 height 18
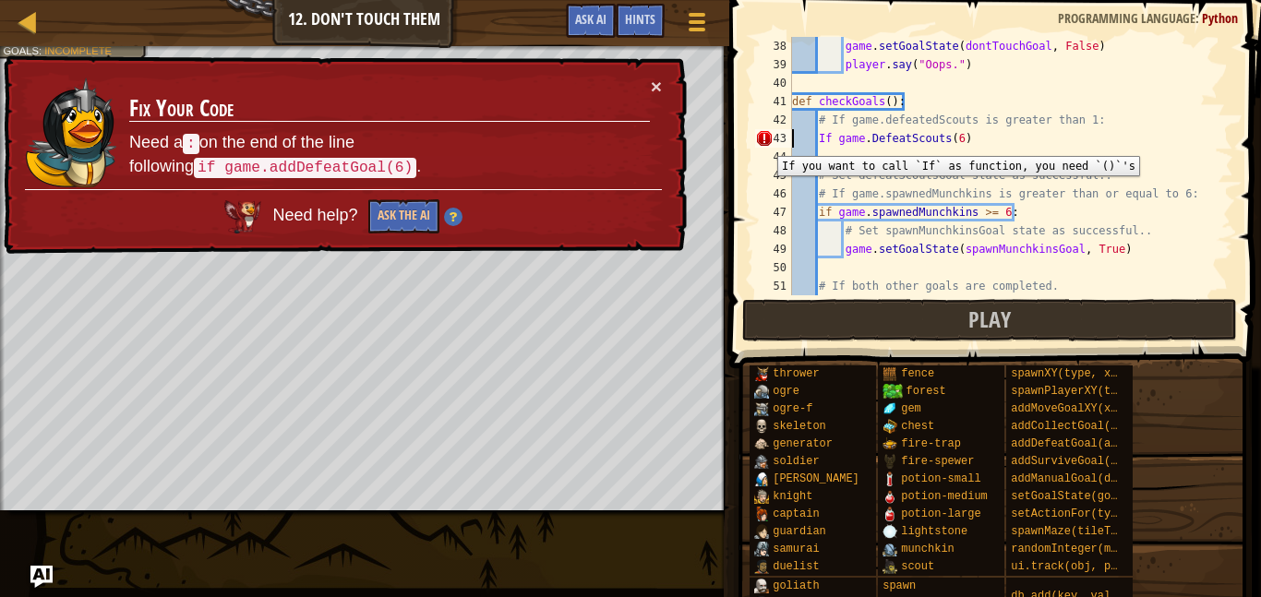
click at [986, 138] on div "game . setGoalState ( dontTouchGoal , False ) player . say ( "Oops." ) def chec…" at bounding box center [1010, 184] width 445 height 295
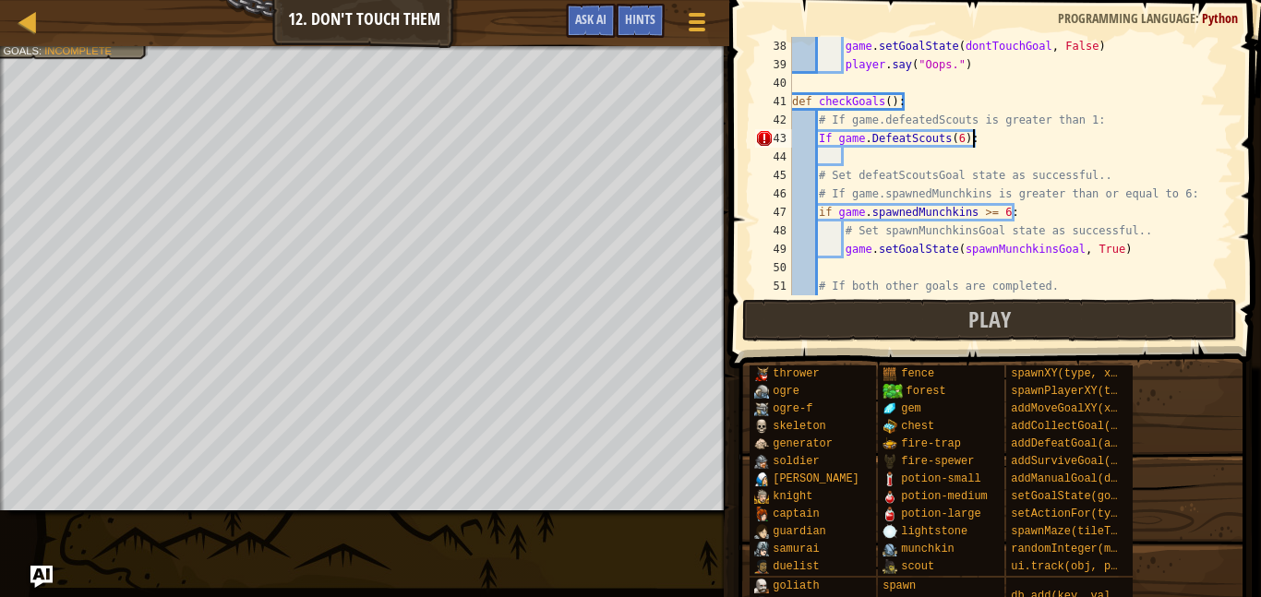
scroll to position [8, 25]
click at [835, 139] on div "game . setGoalState ( dontTouchGoal , False ) player . say ( "Oops." ) def chec…" at bounding box center [1010, 184] width 445 height 295
click at [761, 138] on div "43" at bounding box center [773, 138] width 37 height 18
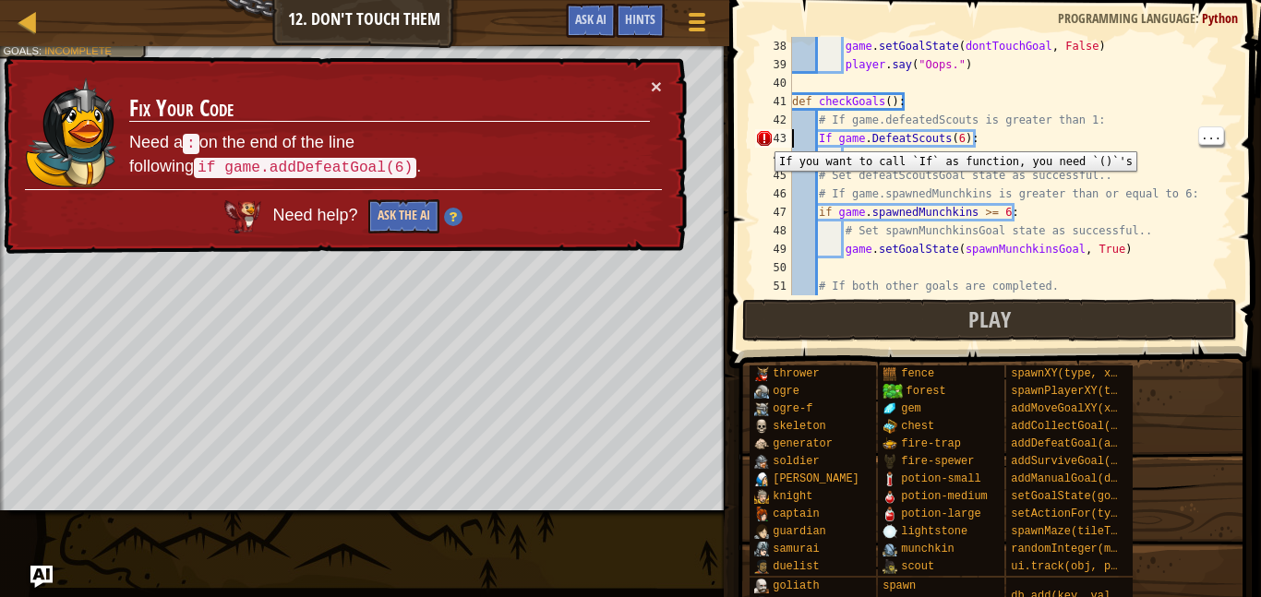
type textarea "If game.DefeatScouts(6):"
click at [413, 220] on button "Ask the AI" at bounding box center [403, 216] width 71 height 34
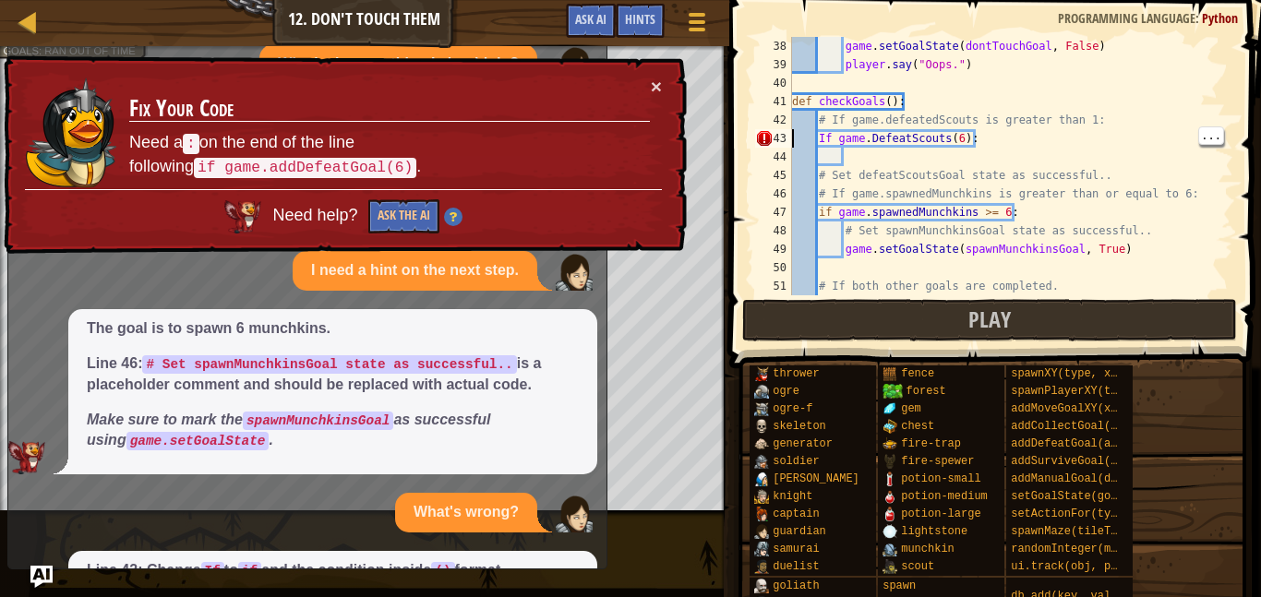
scroll to position [150, 0]
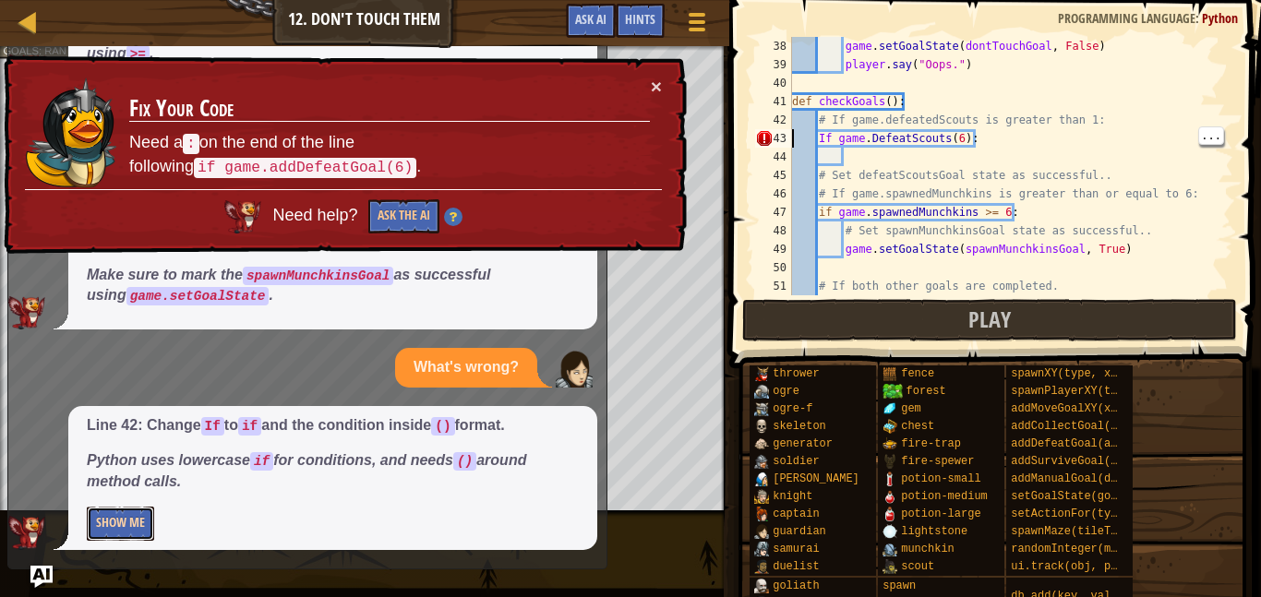
click at [111, 528] on button "Show Me" at bounding box center [120, 524] width 67 height 34
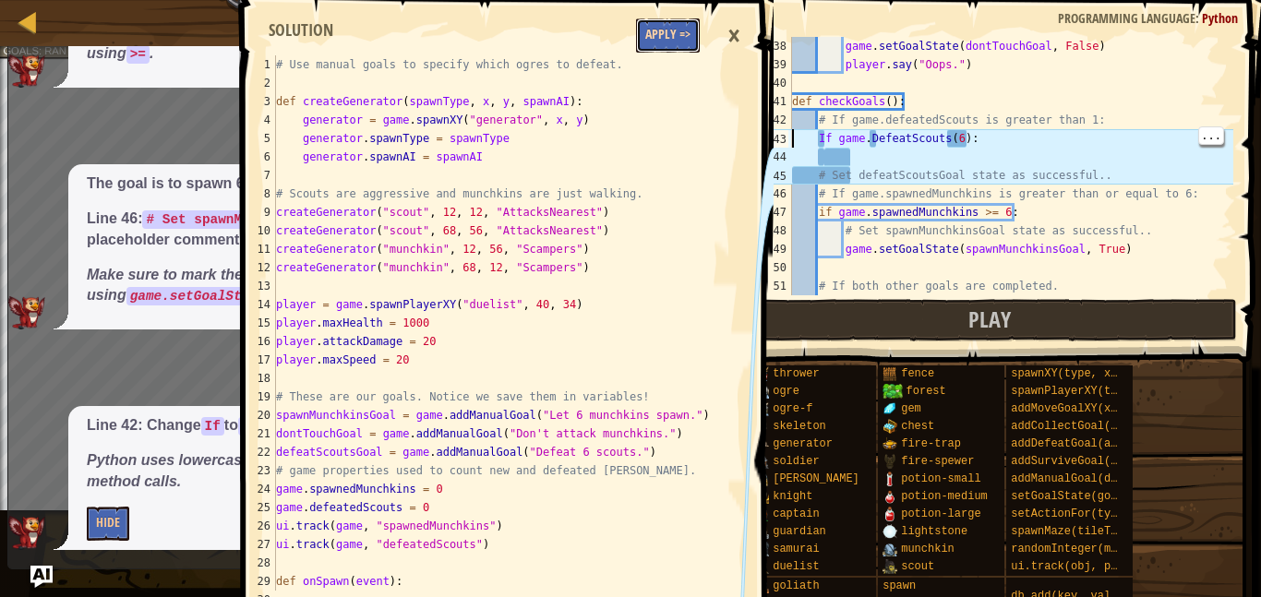
click at [681, 27] on button "Apply =>" at bounding box center [668, 35] width 64 height 34
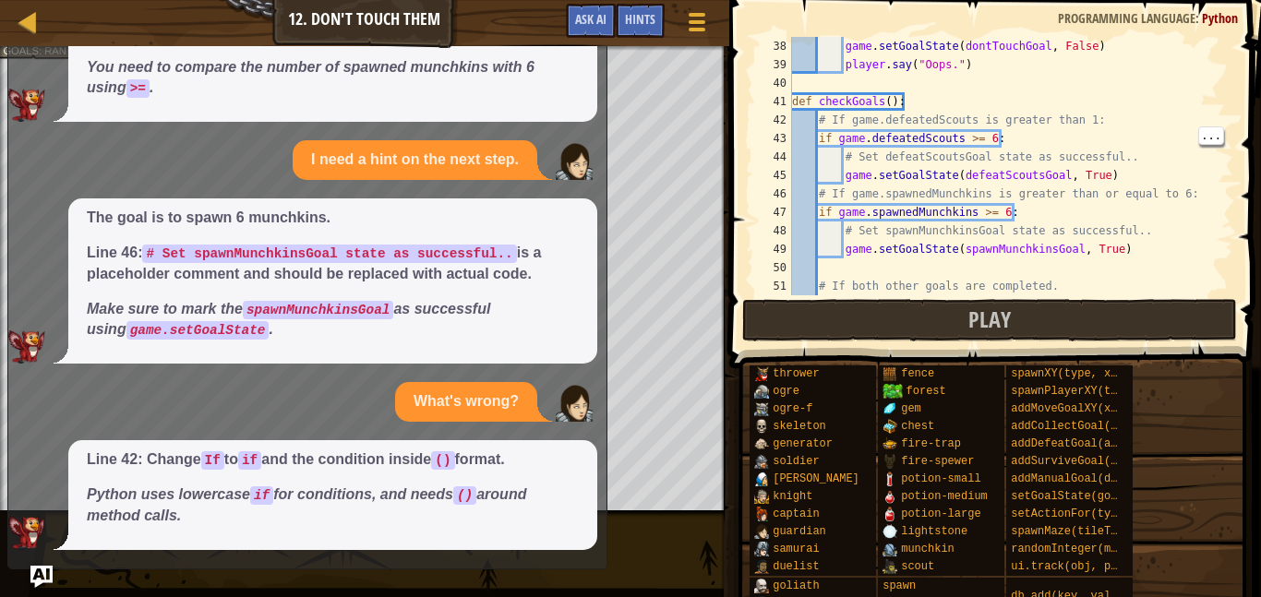
scroll to position [116, 0]
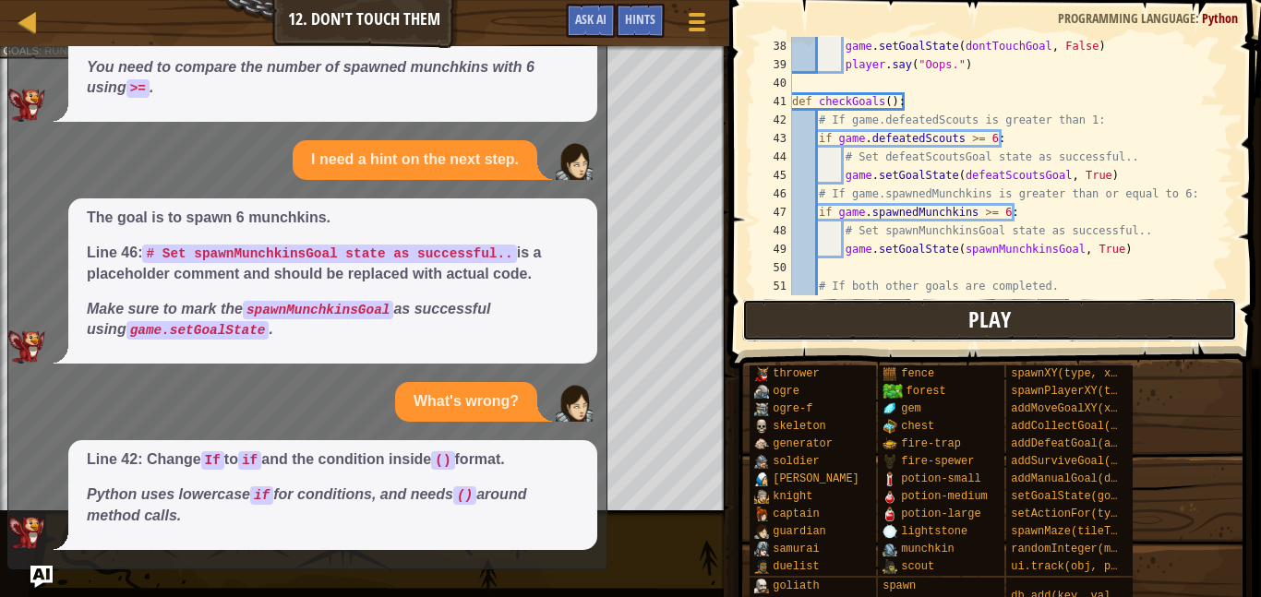
click at [1030, 320] on button "Play" at bounding box center [989, 320] width 495 height 42
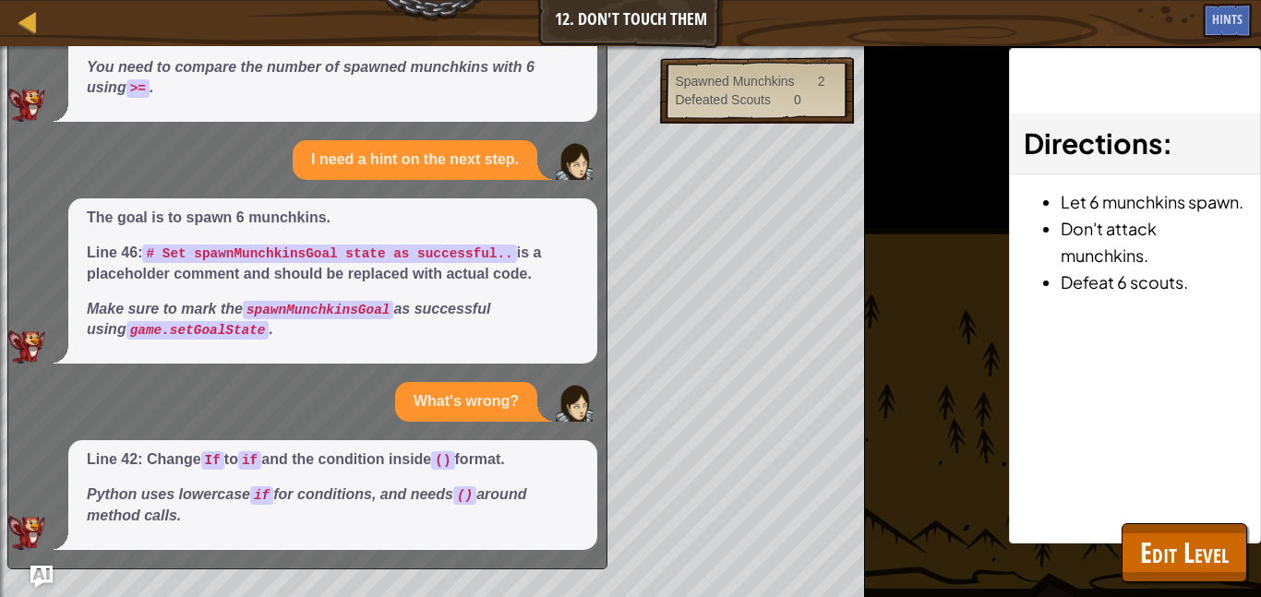
scroll to position [0, 0]
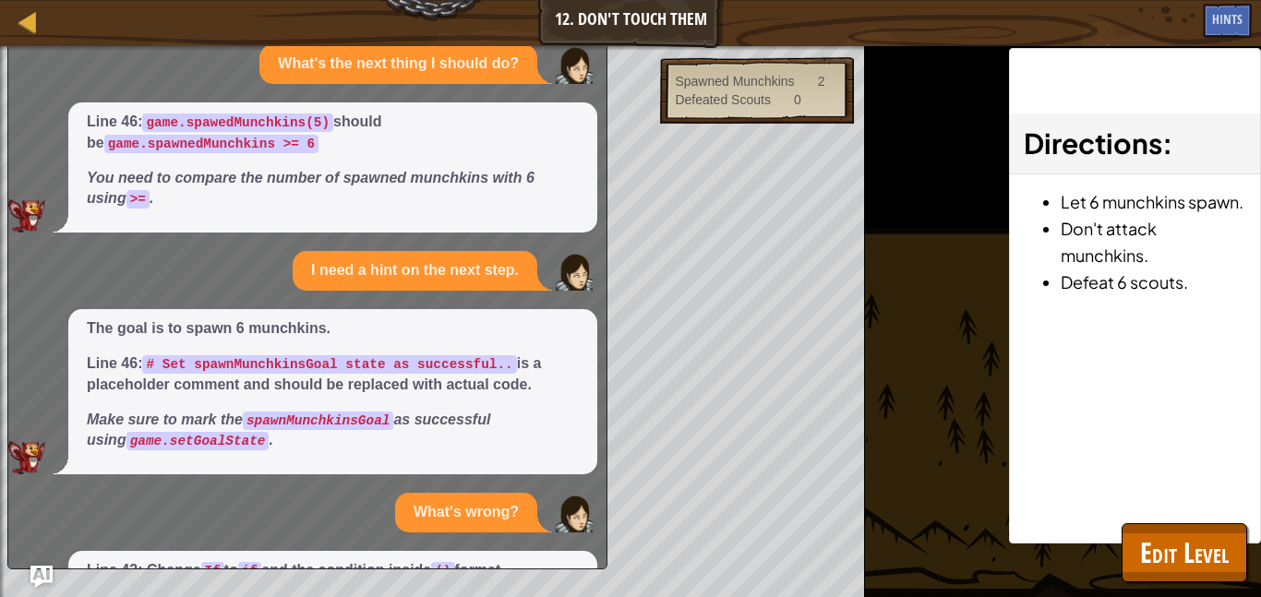
click at [578, 432] on p "Make sure to mark the spawnMunchkinsGoal as successful using game.setGoalState ." at bounding box center [333, 431] width 492 height 42
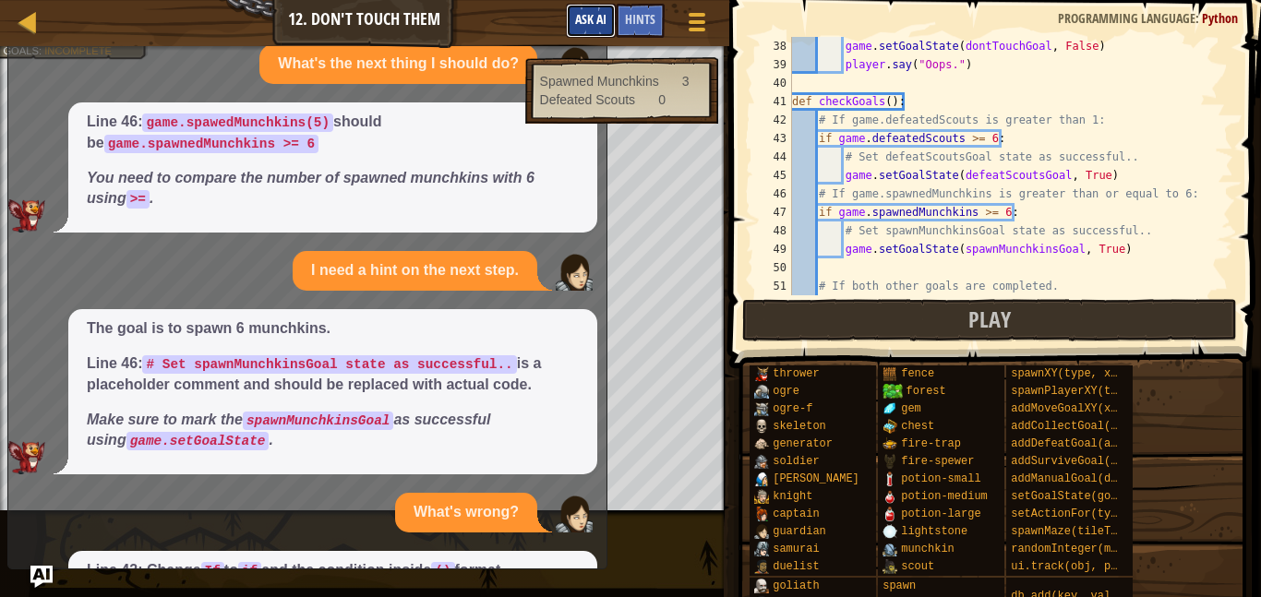
click at [594, 25] on span "Ask AI" at bounding box center [590, 19] width 31 height 18
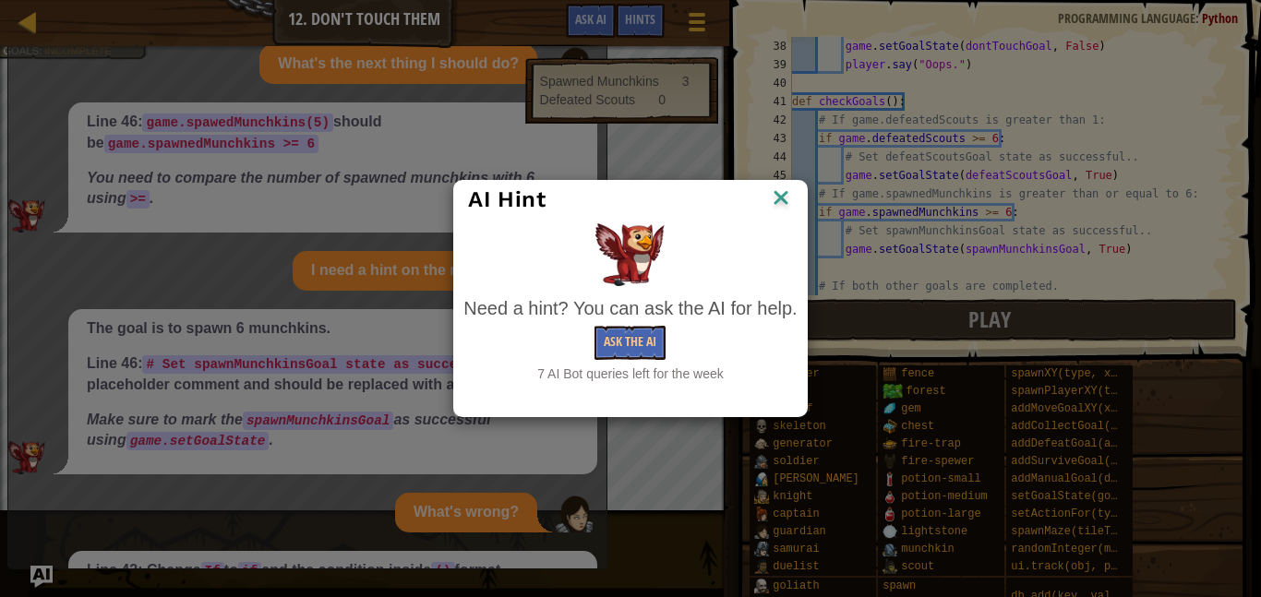
click at [767, 215] on div "AI Hint" at bounding box center [630, 200] width 352 height 38
click at [779, 203] on img at bounding box center [781, 200] width 24 height 28
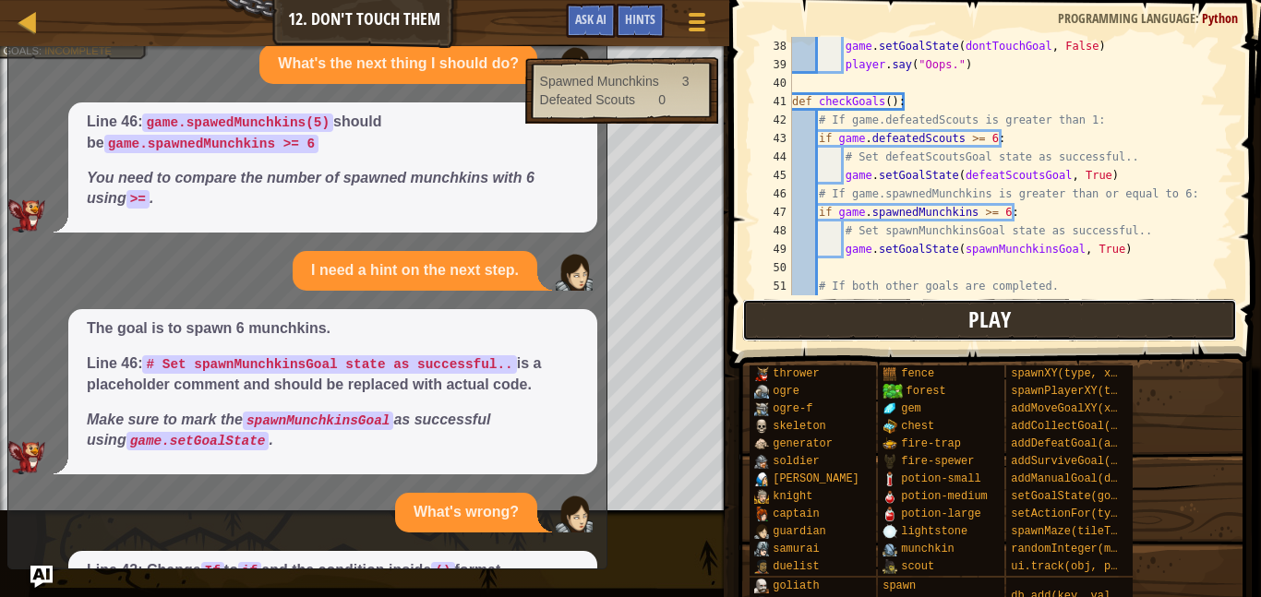
click at [840, 330] on button "Play" at bounding box center [989, 320] width 495 height 42
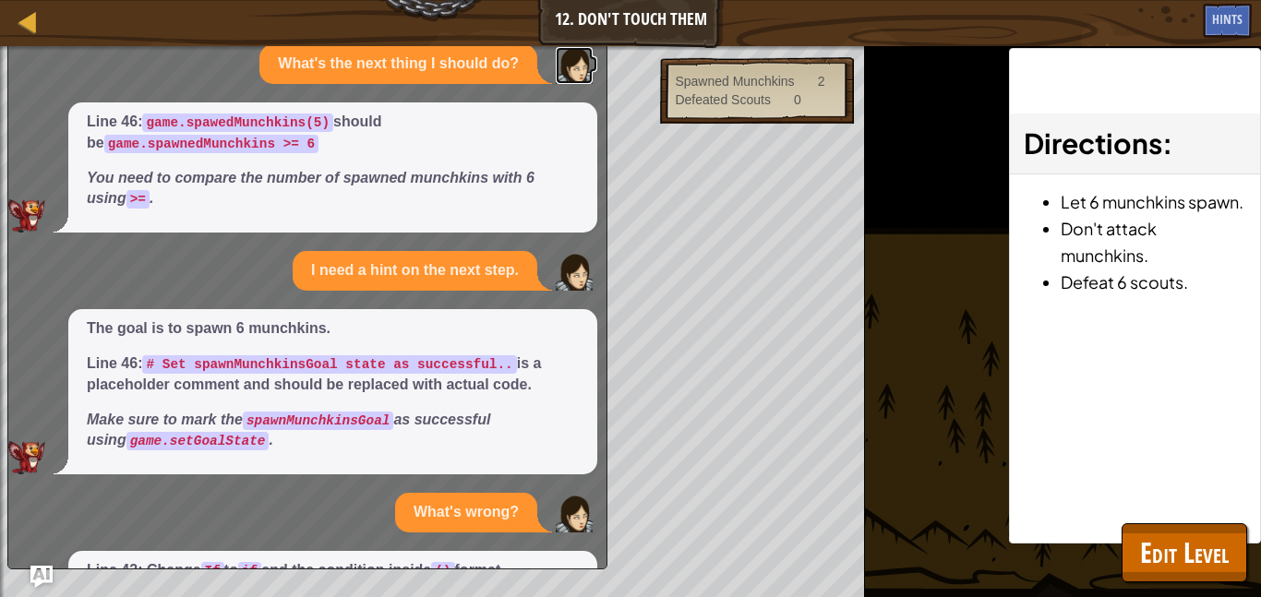
click at [586, 70] on img at bounding box center [574, 65] width 37 height 37
click at [30, 24] on div at bounding box center [28, 21] width 23 height 23
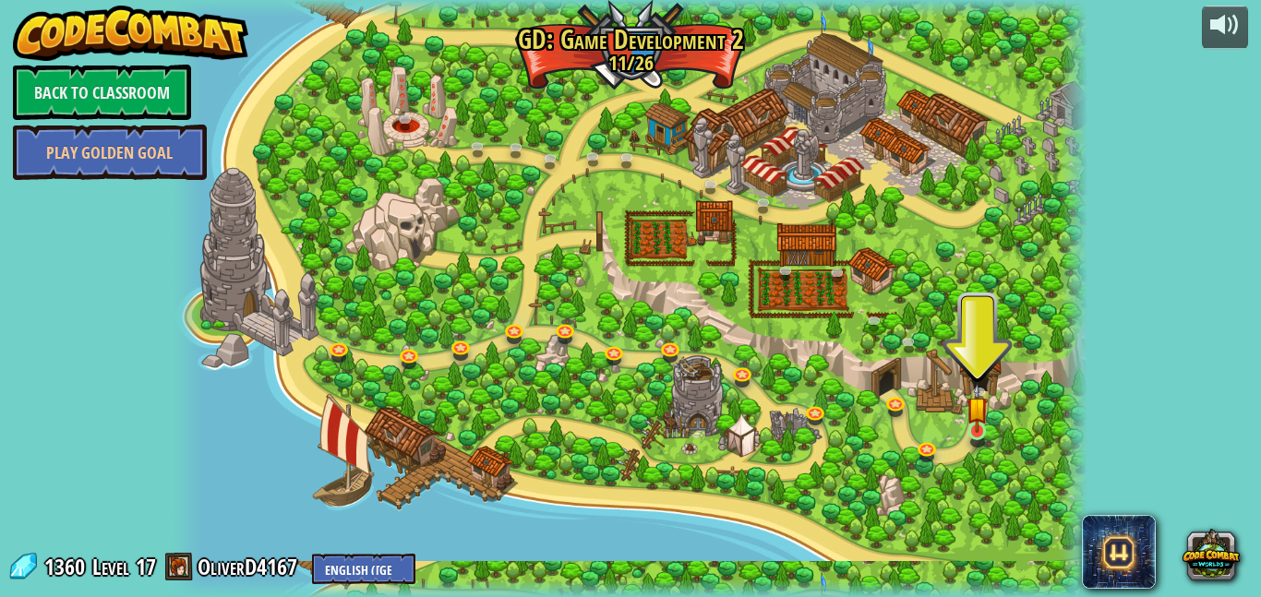
click at [978, 404] on img at bounding box center [976, 408] width 21 height 50
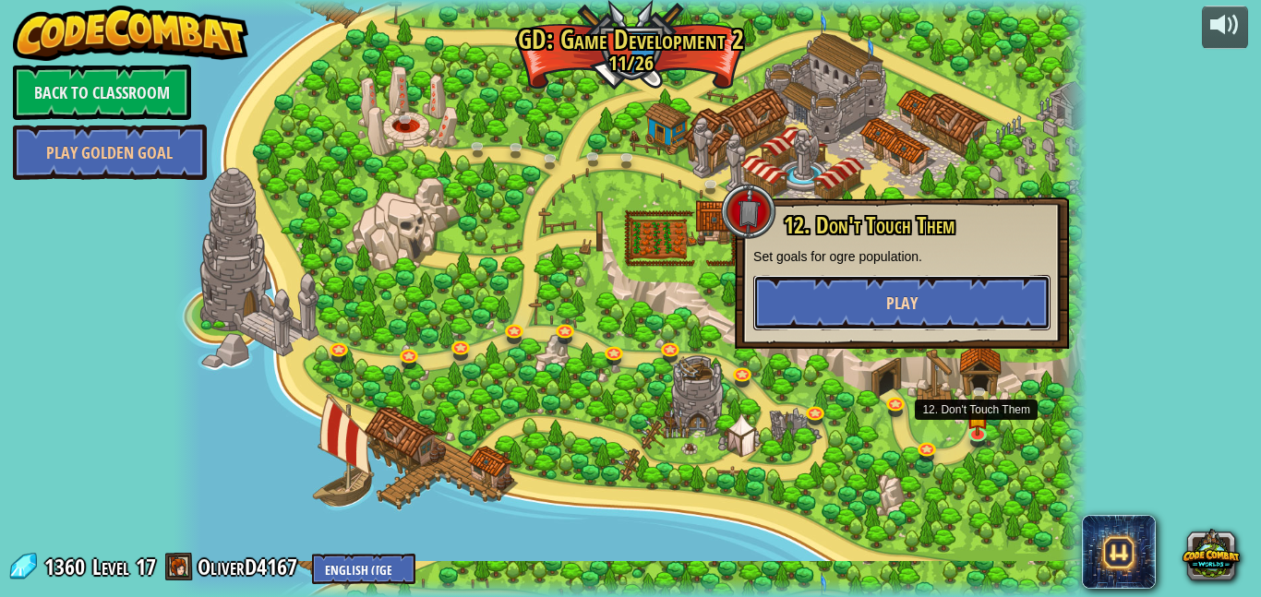
click at [968, 318] on button "Play" at bounding box center [901, 302] width 297 height 55
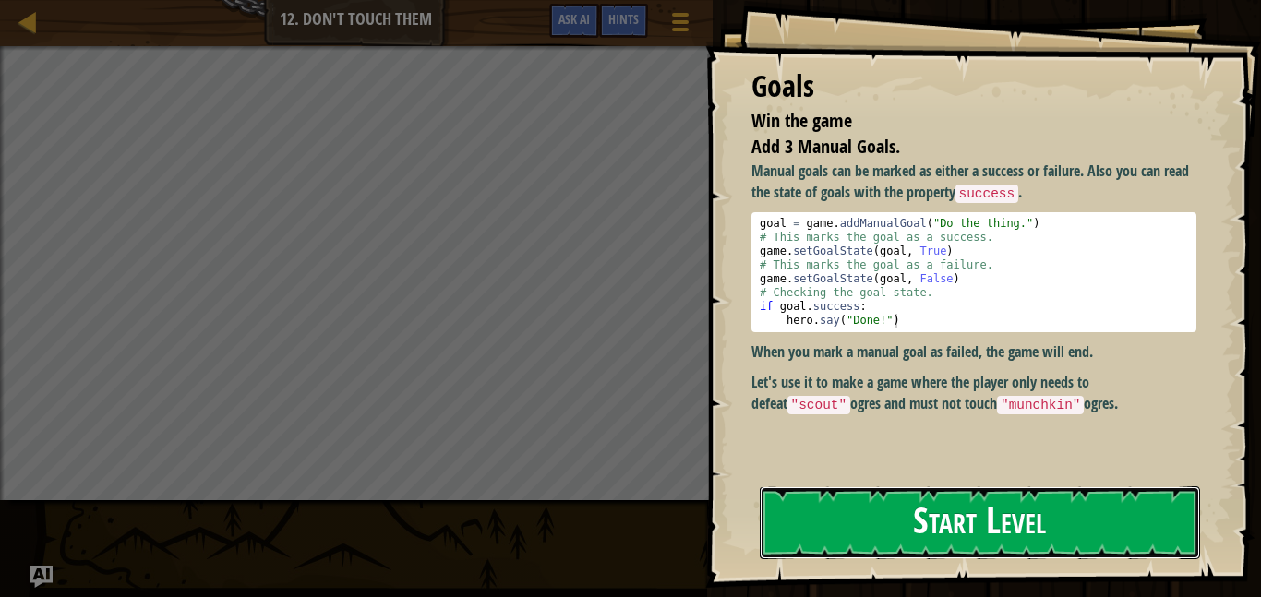
click at [871, 496] on button "Start Level" at bounding box center [980, 522] width 440 height 73
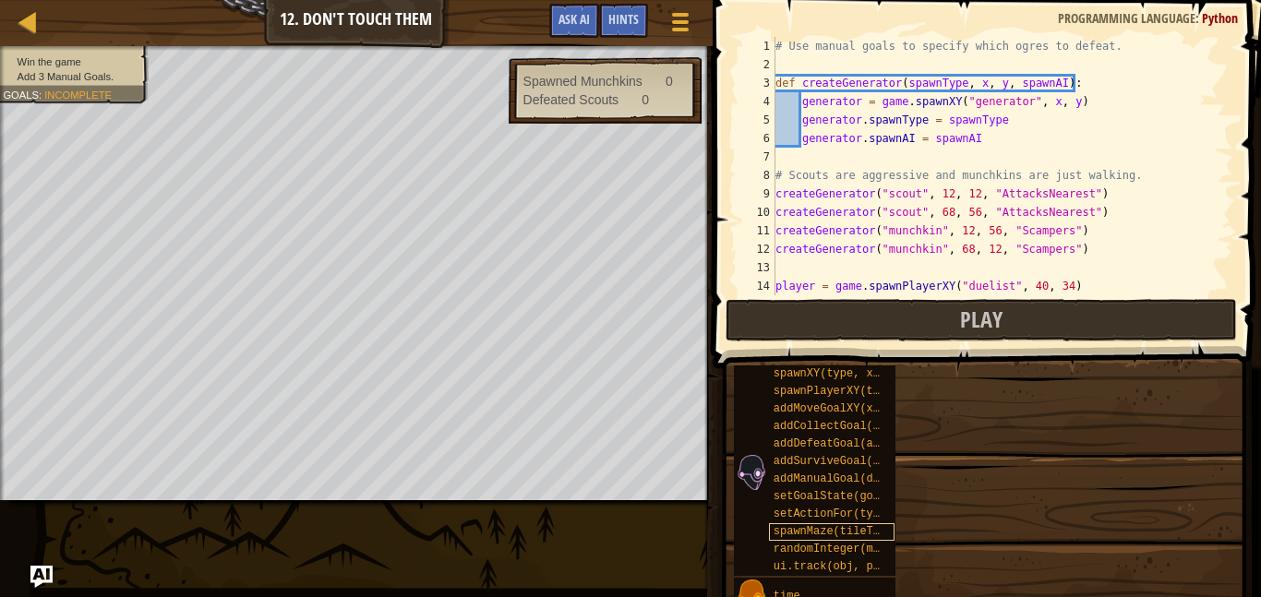
click at [857, 536] on span "spawnMaze(tileType, seed)" at bounding box center [857, 531] width 166 height 13
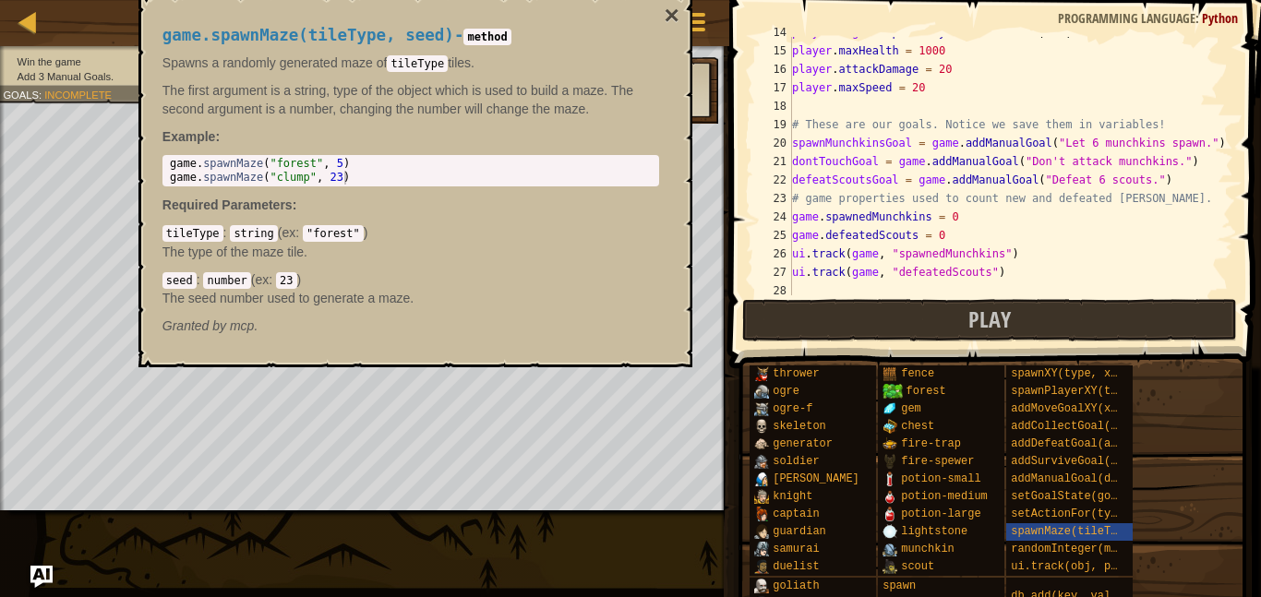
scroll to position [255, 0]
click at [667, 4] on button "×" at bounding box center [671, 16] width 15 height 26
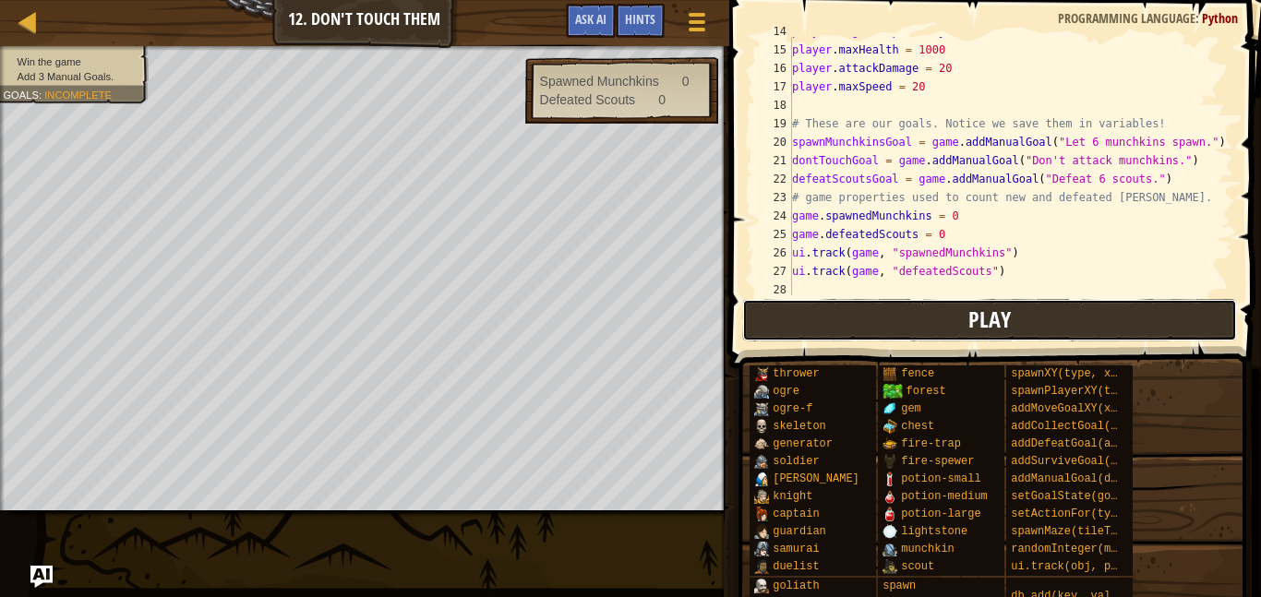
click at [872, 333] on button "Play" at bounding box center [989, 320] width 495 height 42
click at [933, 306] on button "Play" at bounding box center [989, 320] width 495 height 42
click at [852, 306] on button "Play" at bounding box center [989, 320] width 495 height 42
click at [870, 320] on button "Play" at bounding box center [989, 320] width 495 height 42
click at [856, 306] on button "Play" at bounding box center [989, 320] width 495 height 42
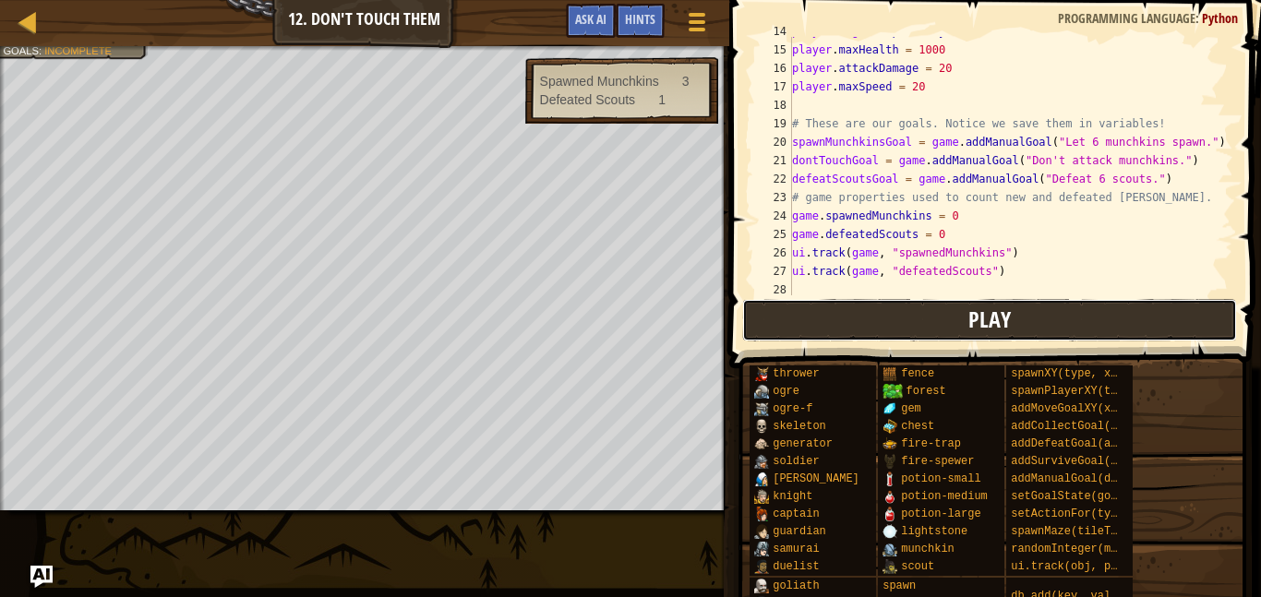
click at [898, 320] on button "Play" at bounding box center [989, 320] width 495 height 42
click at [799, 326] on button "Play" at bounding box center [989, 320] width 495 height 42
click at [819, 339] on button "Play" at bounding box center [989, 320] width 495 height 42
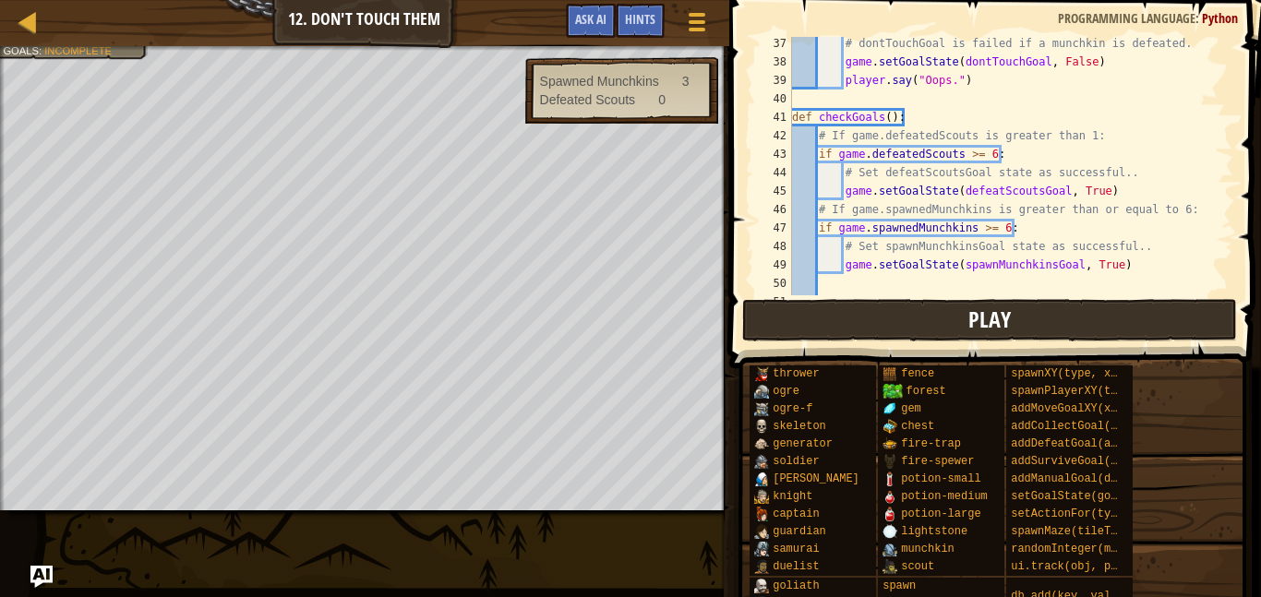
scroll to position [668, 0]
click at [1082, 183] on div "# dontTouchGoal is failed if a munchkin is defeated. game . setGoalState ( dont…" at bounding box center [1010, 180] width 445 height 295
click at [1076, 189] on div "# dontTouchGoal is failed if a munchkin is defeated. game . setGoalState ( dont…" at bounding box center [1010, 180] width 445 height 295
click at [1080, 227] on div "# dontTouchGoal is failed if a munchkin is defeated. game . setGoalState ( dont…" at bounding box center [1010, 180] width 445 height 295
click at [1071, 189] on div "# dontTouchGoal is failed if a munchkin is defeated. game . setGoalState ( dont…" at bounding box center [1010, 180] width 445 height 295
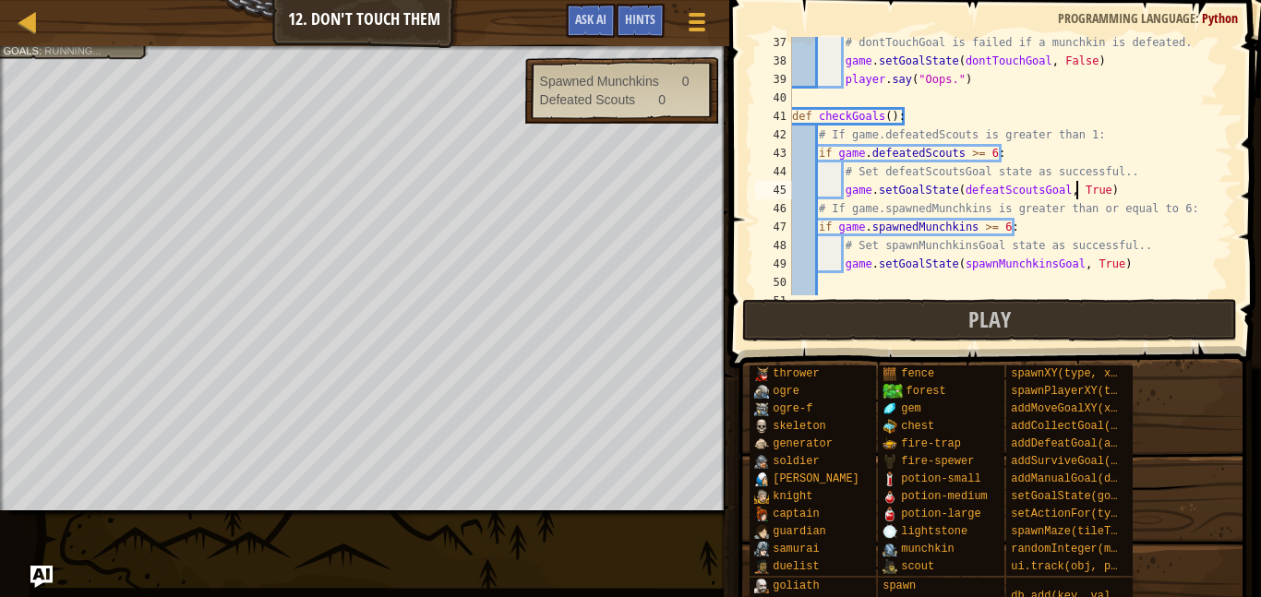
scroll to position [8, 40]
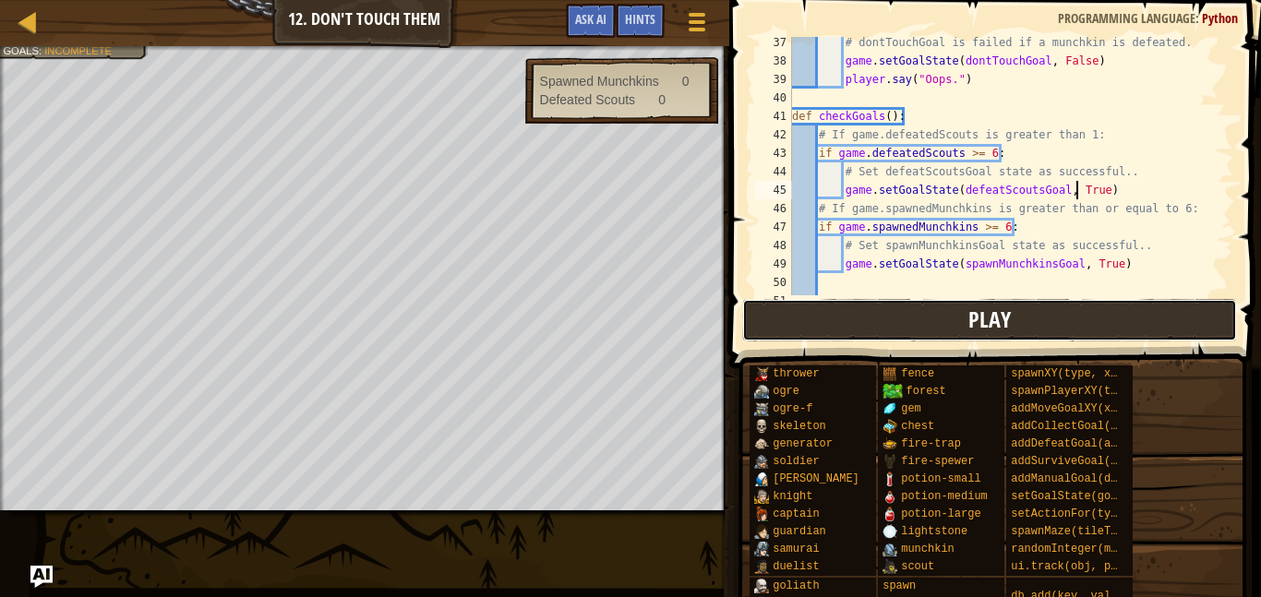
click at [1027, 329] on button "Play" at bounding box center [989, 320] width 495 height 42
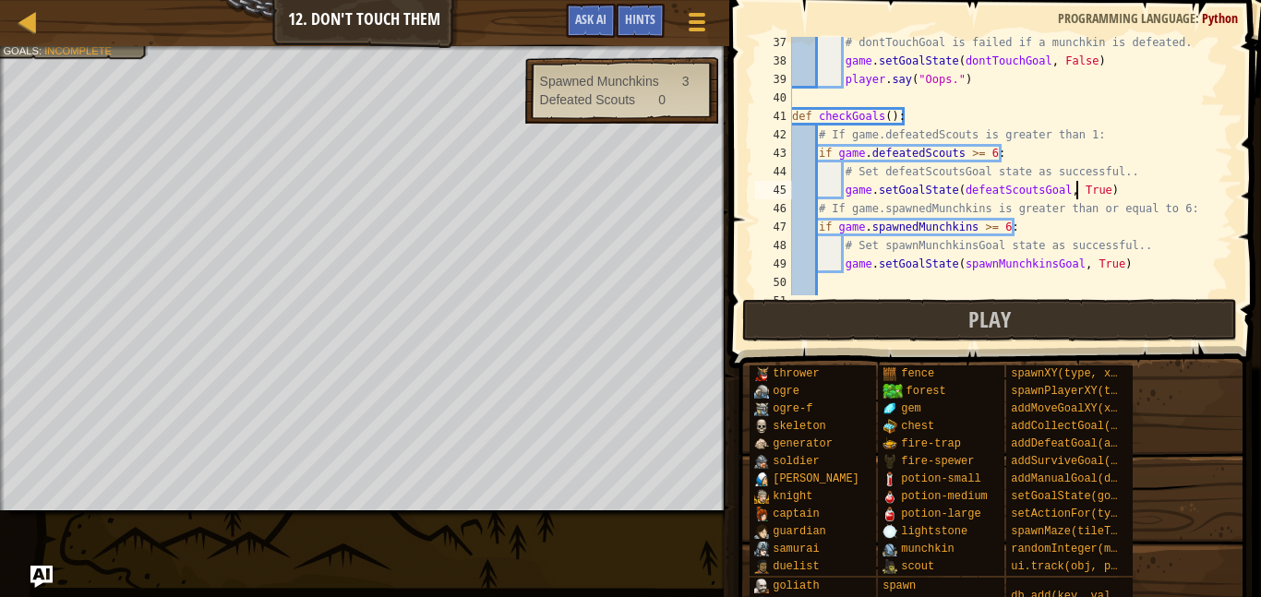
click at [71, 49] on div at bounding box center [364, 48] width 729 height 5
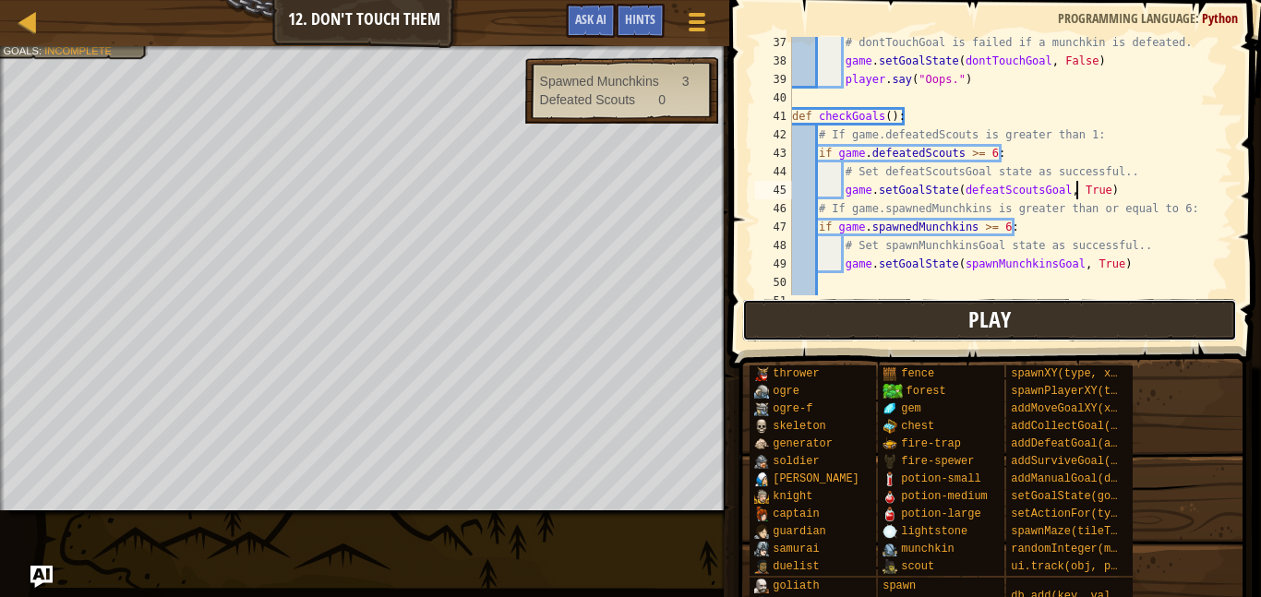
click at [966, 307] on button "Play" at bounding box center [989, 320] width 495 height 42
click at [896, 338] on button "Play" at bounding box center [989, 320] width 495 height 42
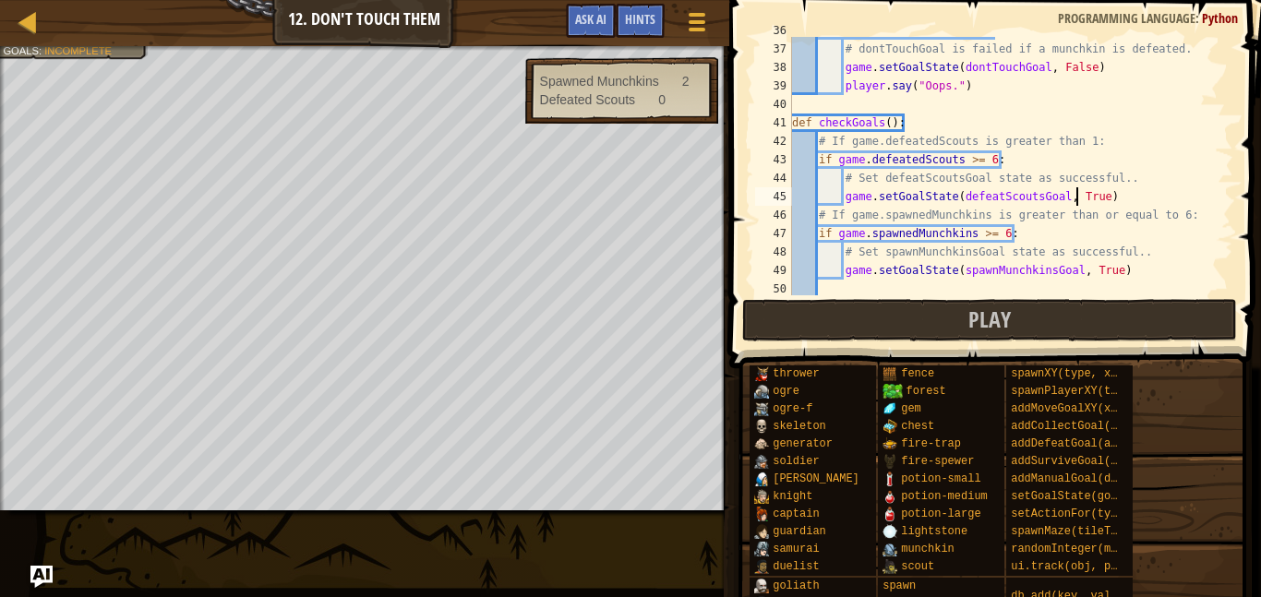
scroll to position [668, 0]
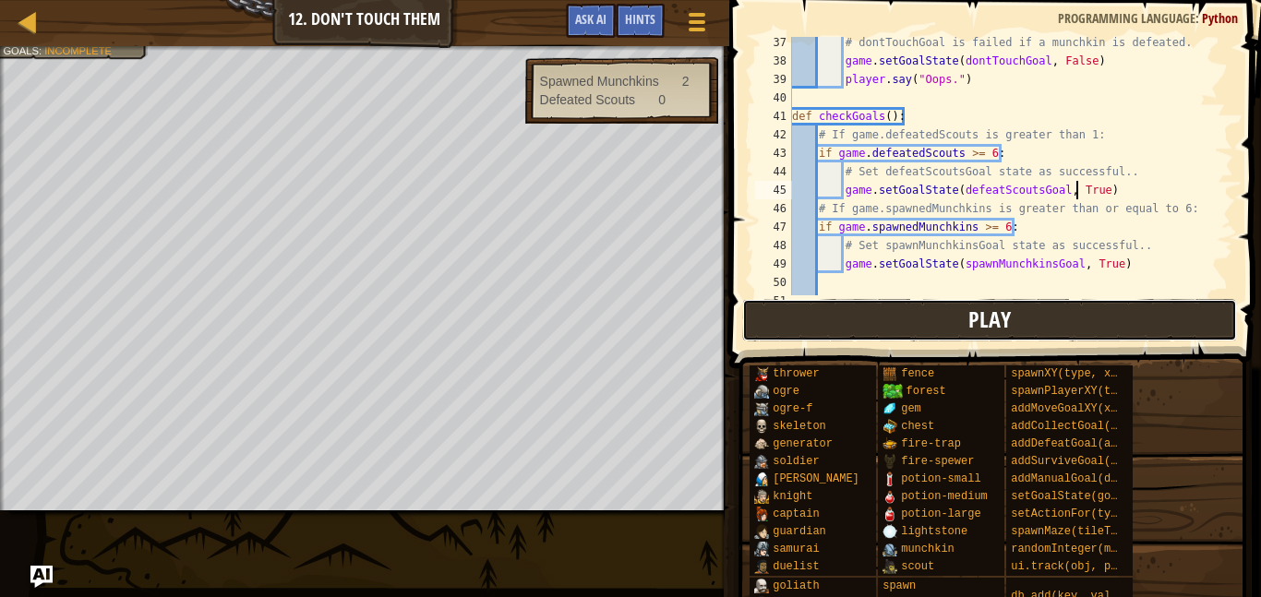
click at [915, 306] on button "Play" at bounding box center [989, 320] width 495 height 42
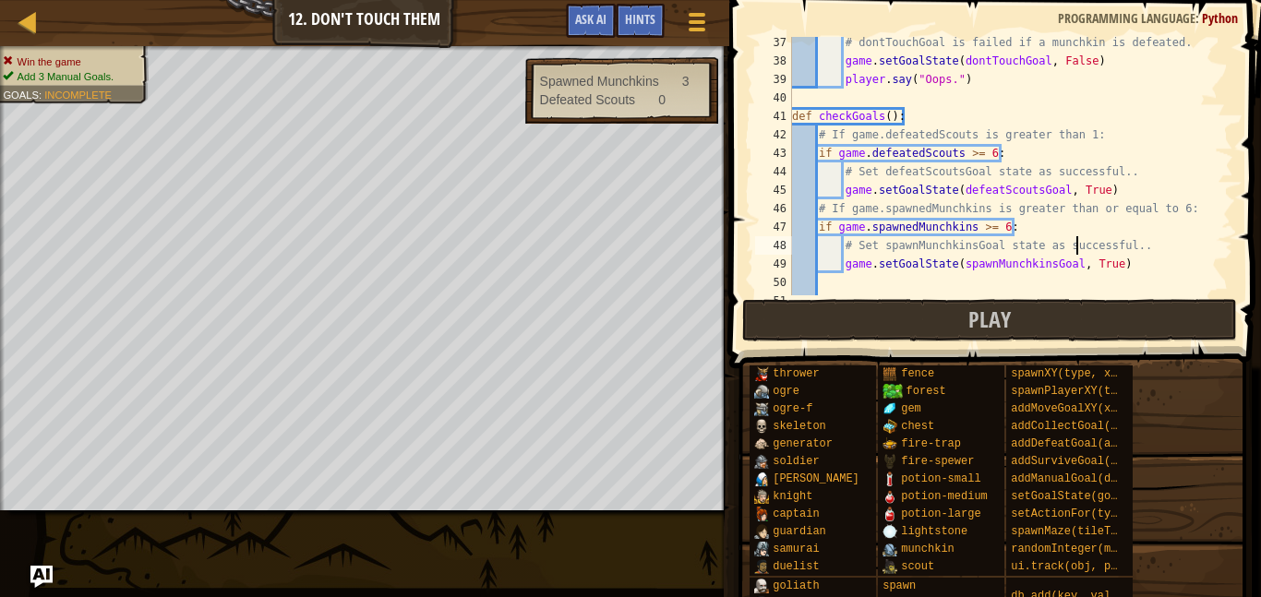
type textarea "game.setGoalState(spawnMunchkinsGoal, True)"
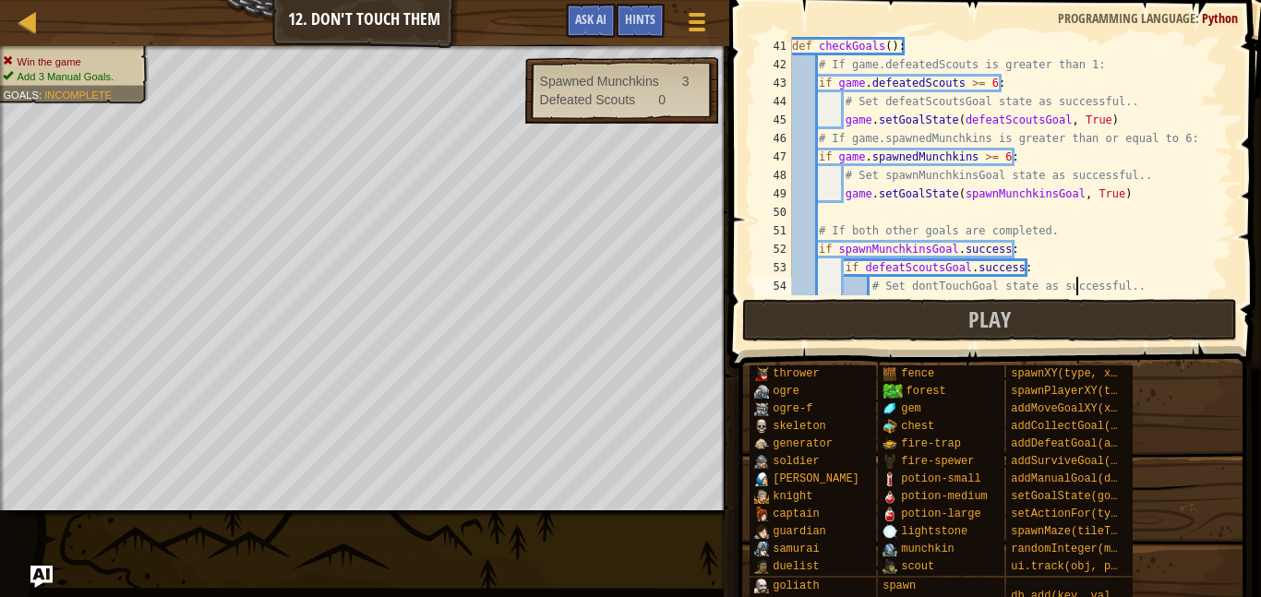
type textarea "game.setGoalState(dontTouchGoal, True)"
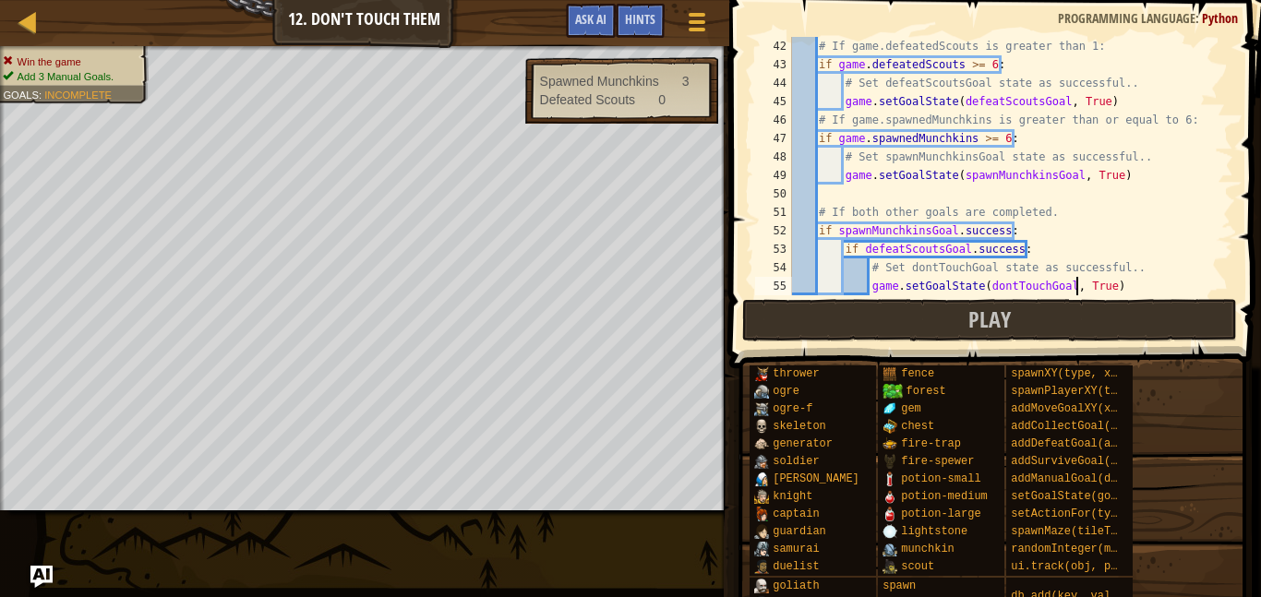
scroll to position [8, 0]
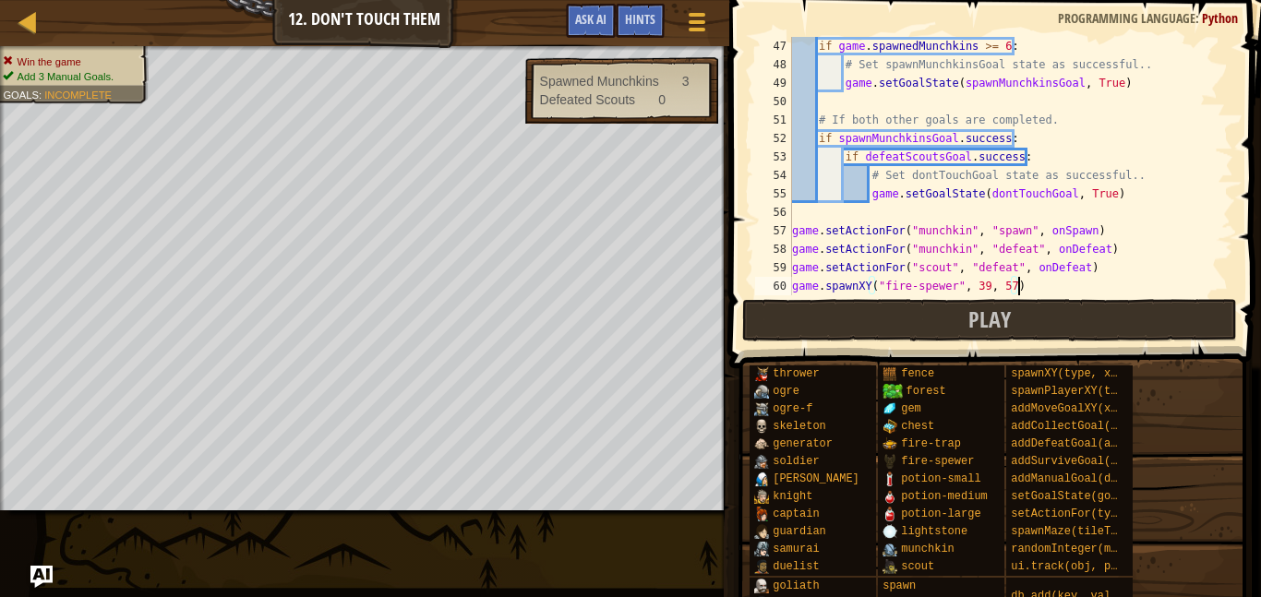
type textarea "checkGoals()"
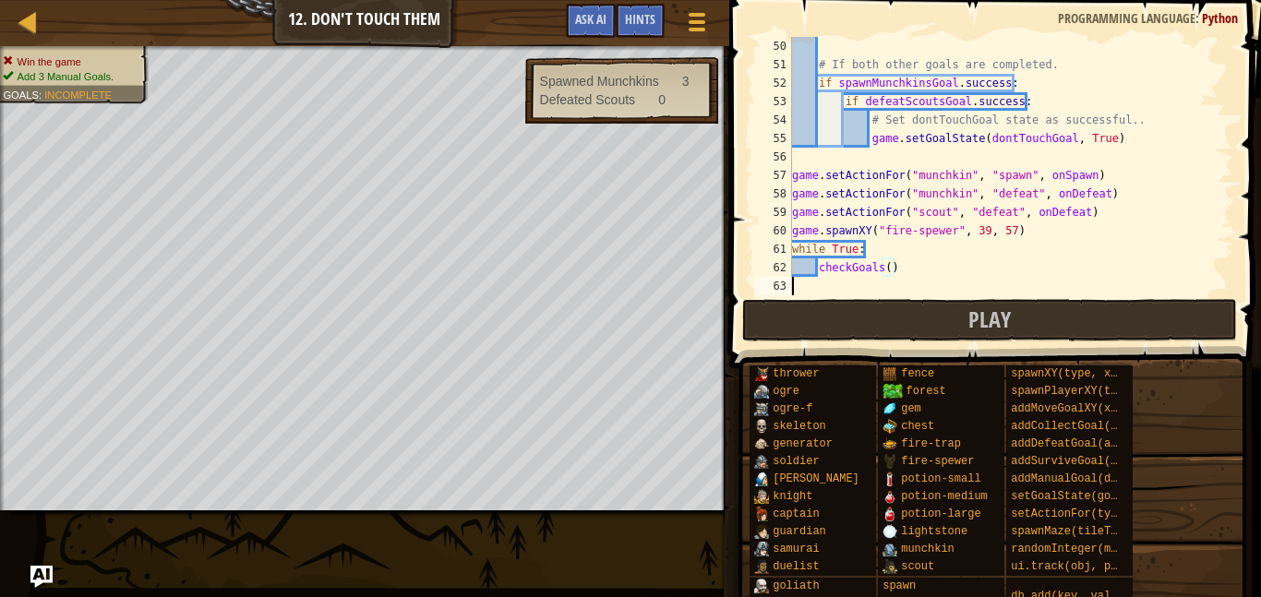
scroll to position [905, 0]
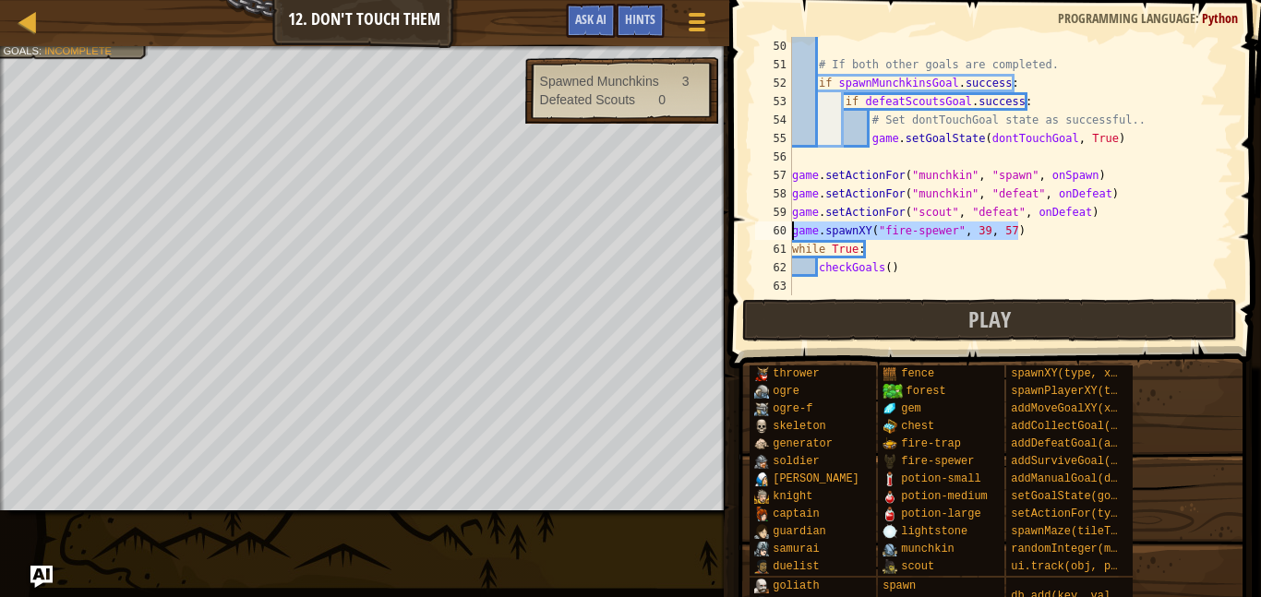
drag, startPoint x: 1019, startPoint y: 231, endPoint x: 789, endPoint y: 232, distance: 229.9
click at [789, 232] on div "while True: 50 51 52 53 54 55 56 57 58 59 60 61 62 63 # If both other goals are…" at bounding box center [992, 166] width 482 height 258
type textarea "game.spawnXY("fire-spewer", 39, 57)"
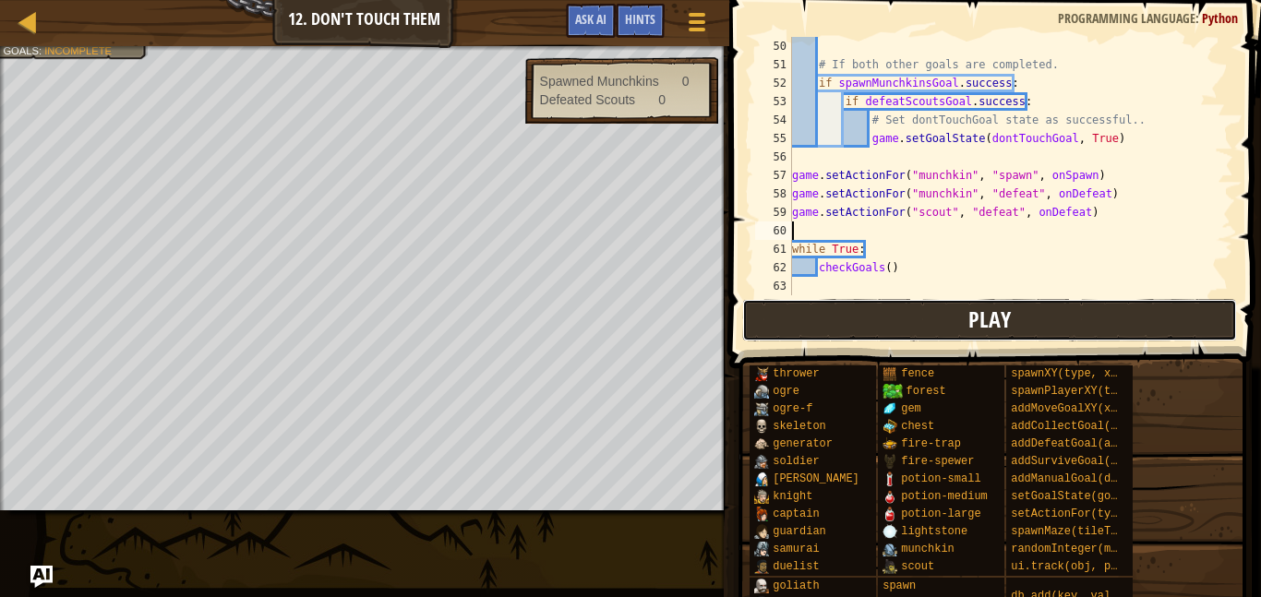
click at [952, 317] on button "Play" at bounding box center [989, 320] width 495 height 42
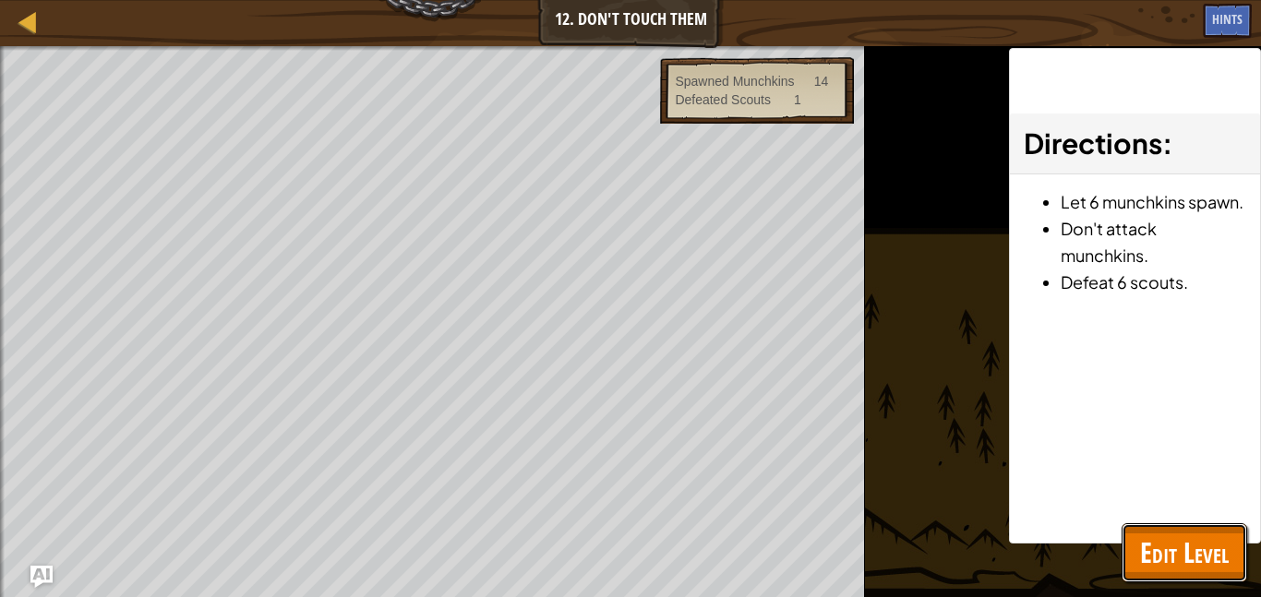
click at [1170, 554] on span "Edit Level" at bounding box center [1184, 553] width 89 height 38
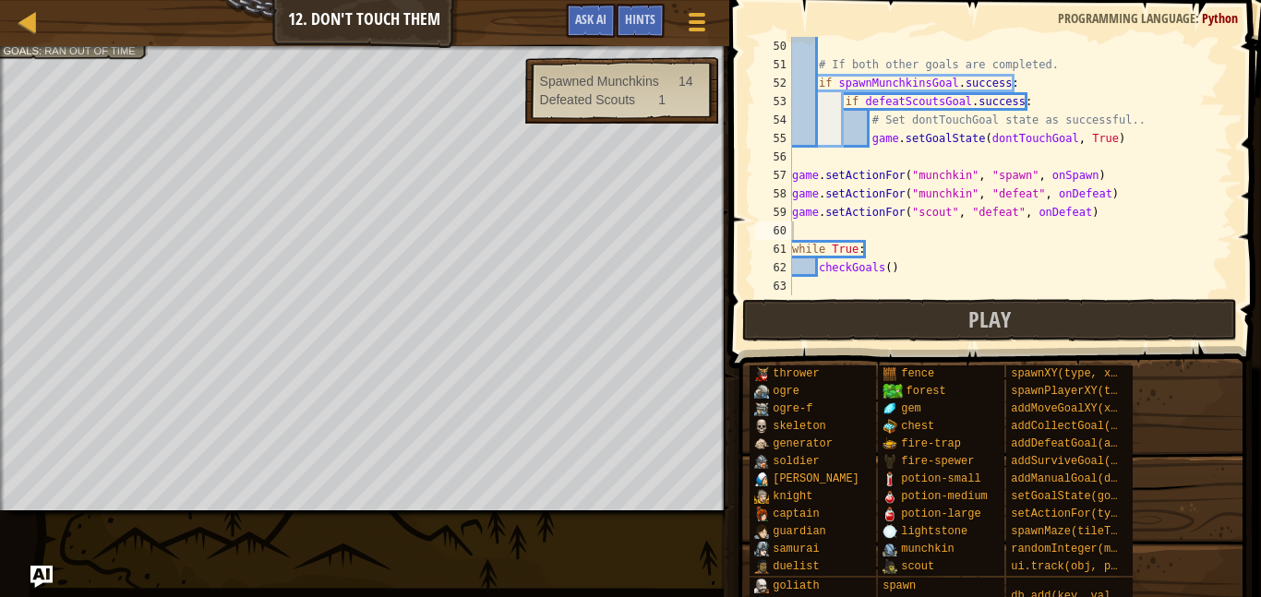
type textarea "while True:"
click at [985, 241] on div "# If both other goals are completed. if spawnMunchkinsGoal . success : if defea…" at bounding box center [1010, 184] width 445 height 295
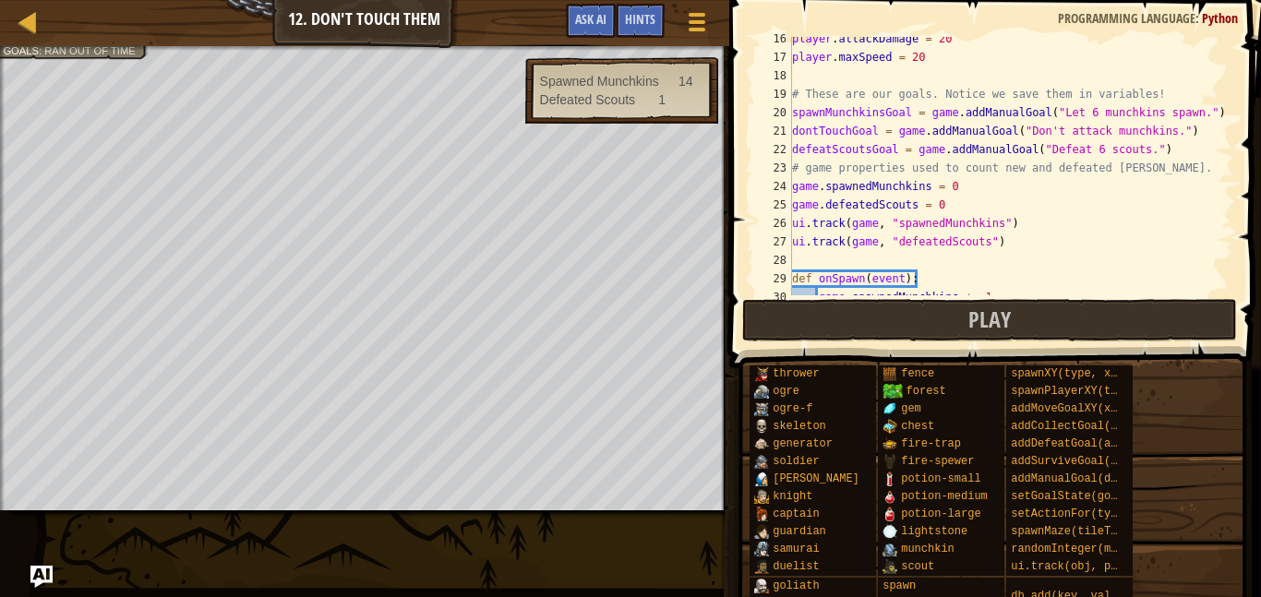
scroll to position [284, 0]
